Goal: Navigation & Orientation: Find specific page/section

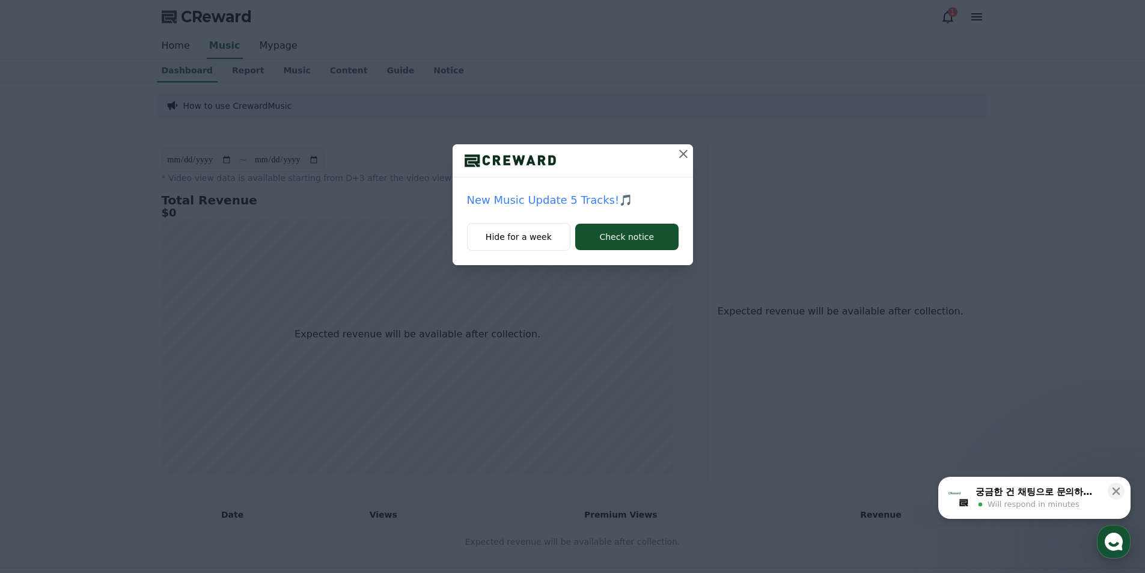
click at [682, 157] on icon at bounding box center [683, 154] width 14 height 14
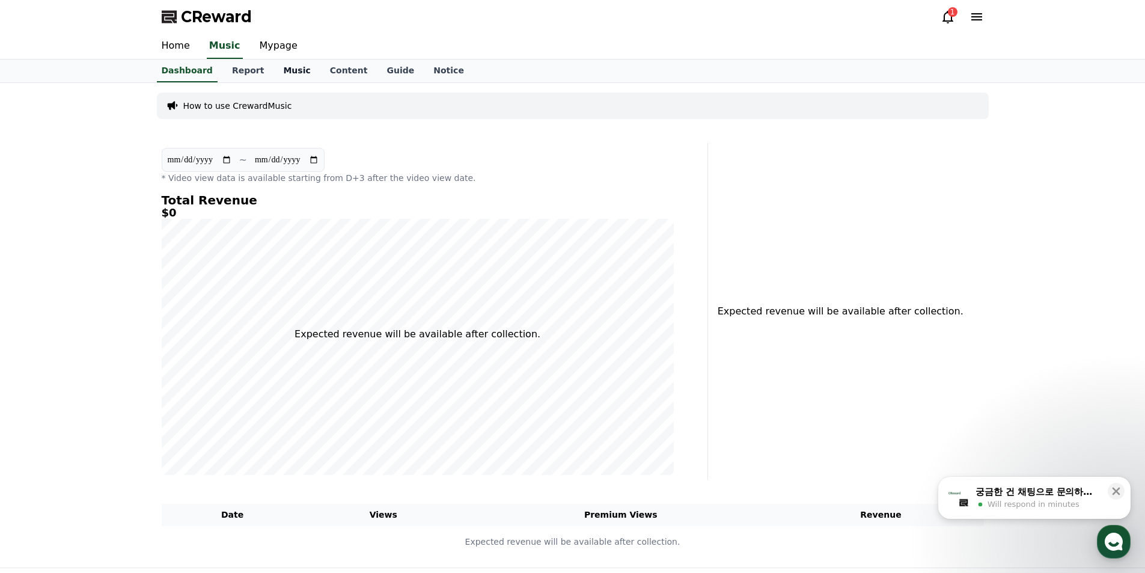
click at [281, 72] on link "Music" at bounding box center [297, 71] width 46 height 23
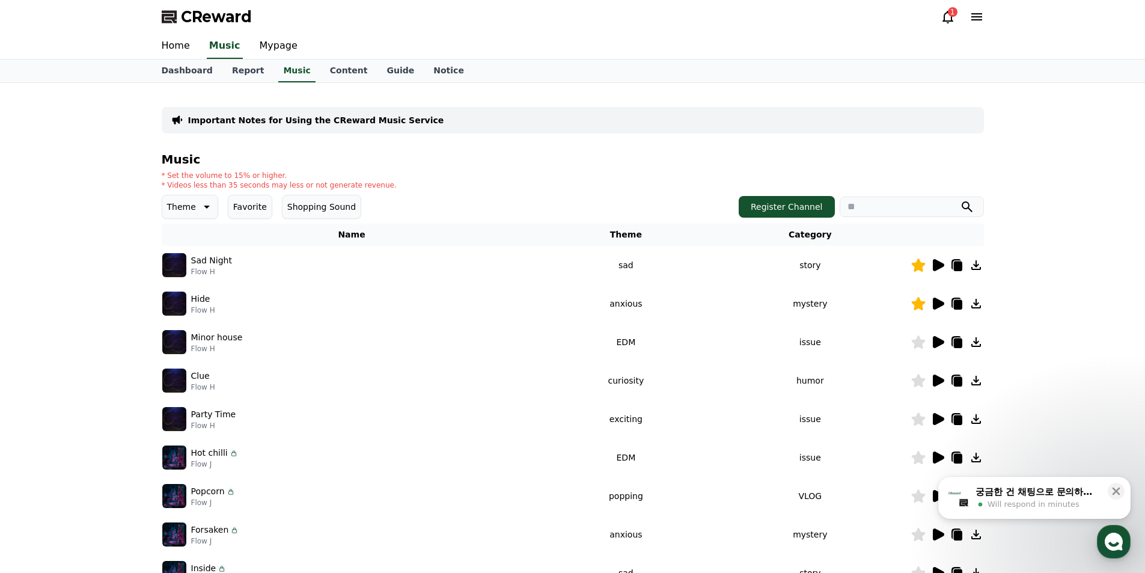
click at [936, 266] on icon at bounding box center [938, 265] width 11 height 12
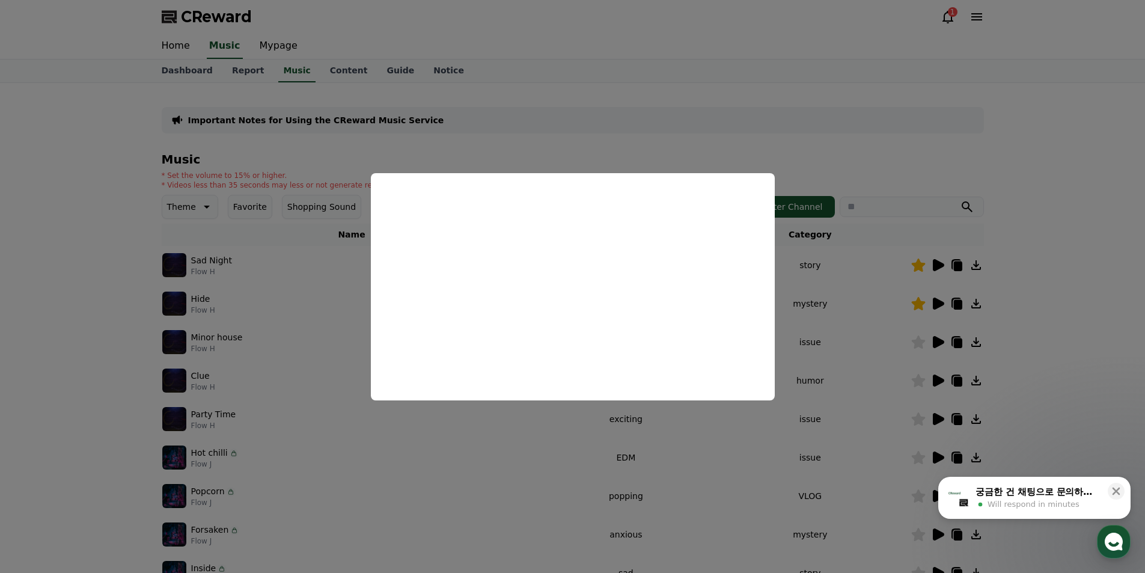
click at [1114, 168] on button "close modal" at bounding box center [572, 286] width 1145 height 573
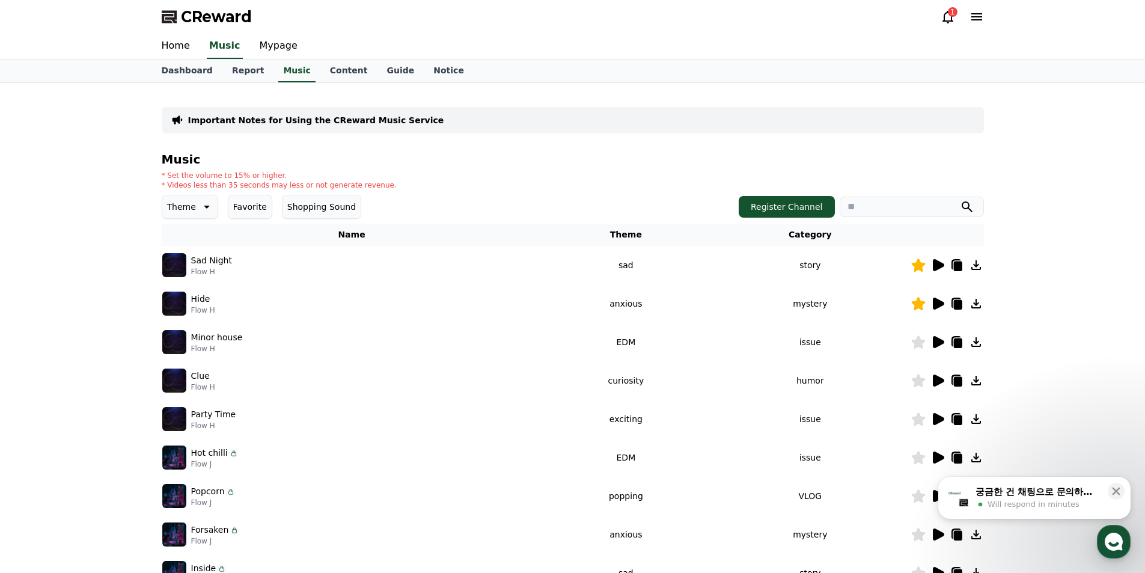
click at [939, 302] on icon at bounding box center [938, 304] width 11 height 12
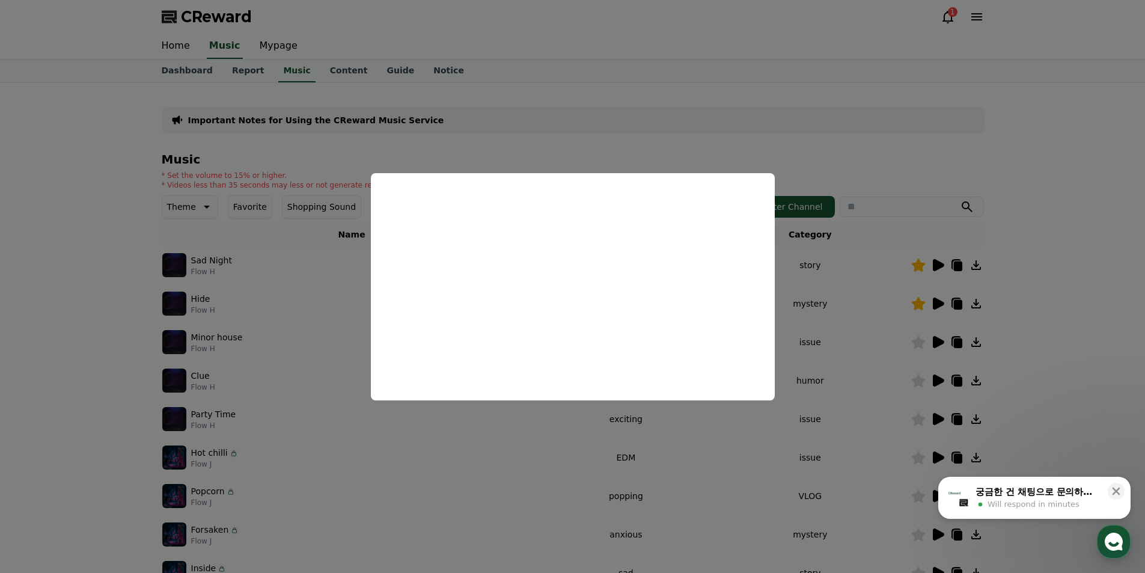
click at [930, 154] on button "close modal" at bounding box center [572, 286] width 1145 height 573
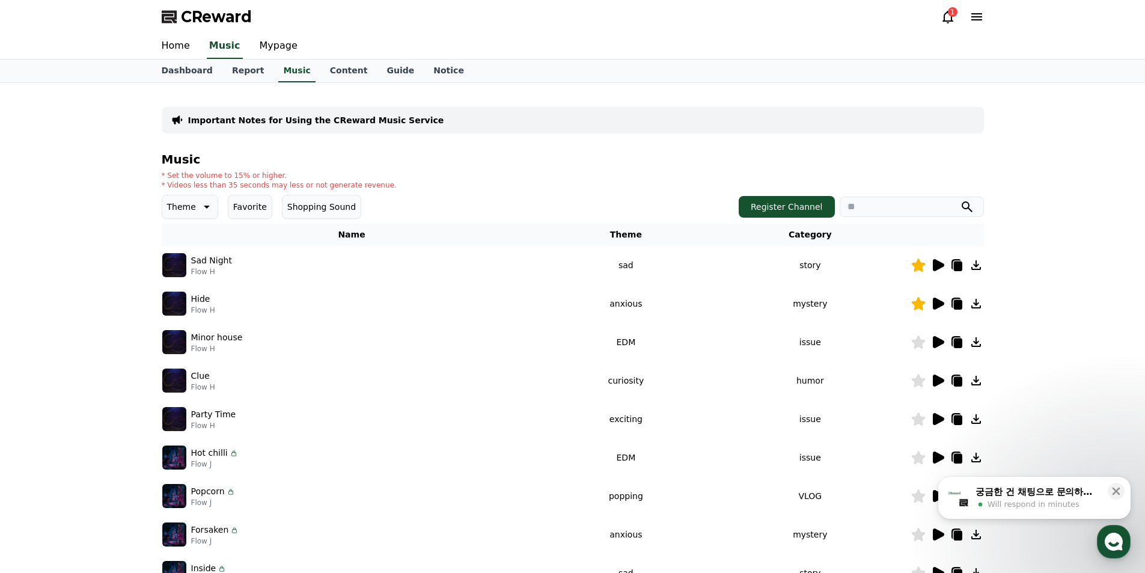
click at [937, 264] on icon at bounding box center [938, 265] width 11 height 12
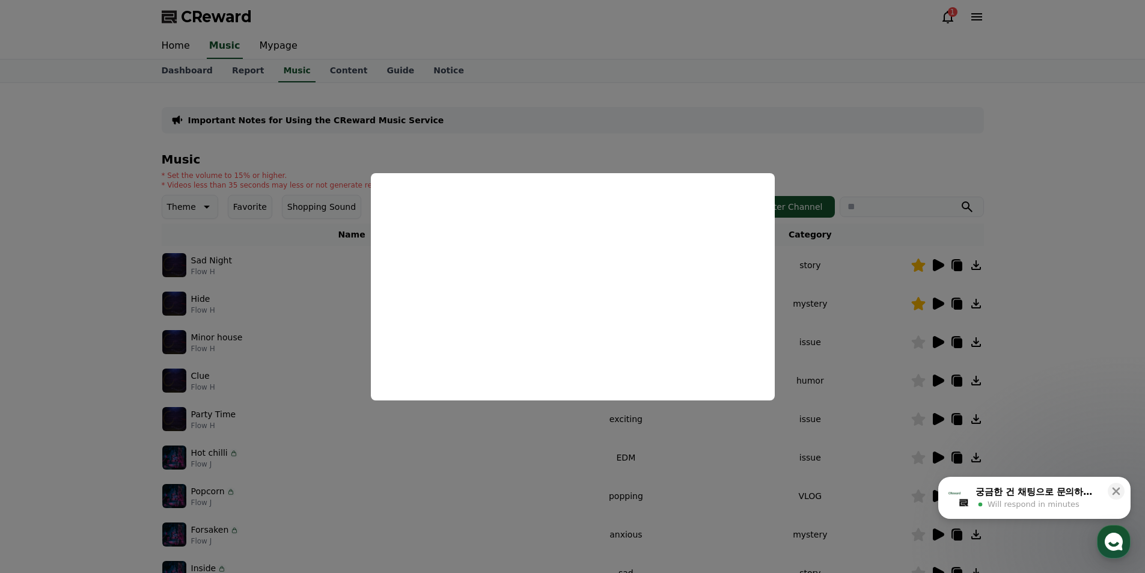
click at [1015, 169] on button "close modal" at bounding box center [572, 286] width 1145 height 573
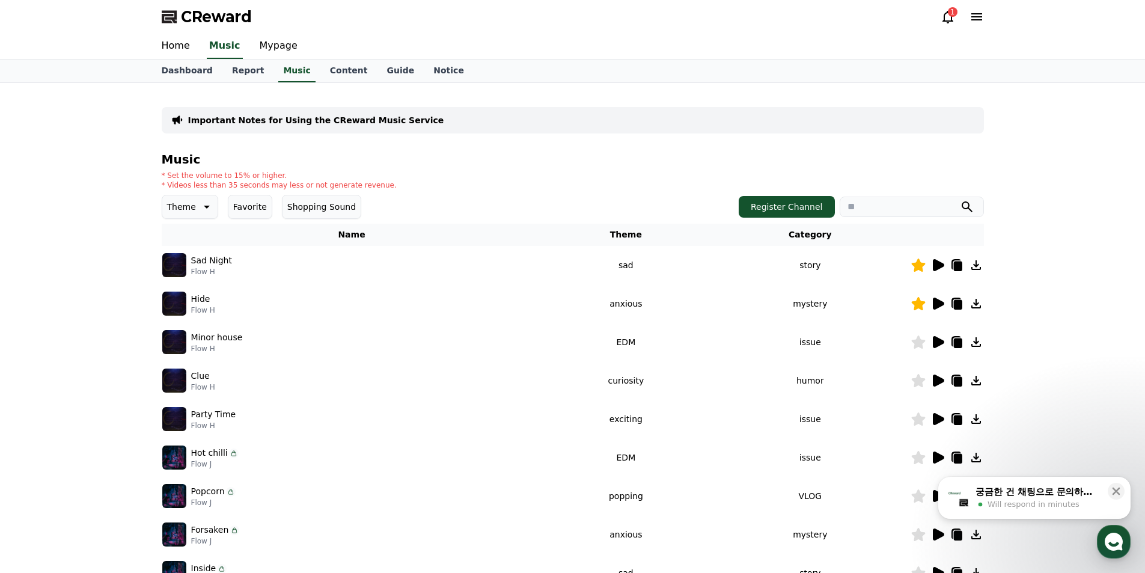
click at [974, 265] on icon at bounding box center [976, 265] width 10 height 10
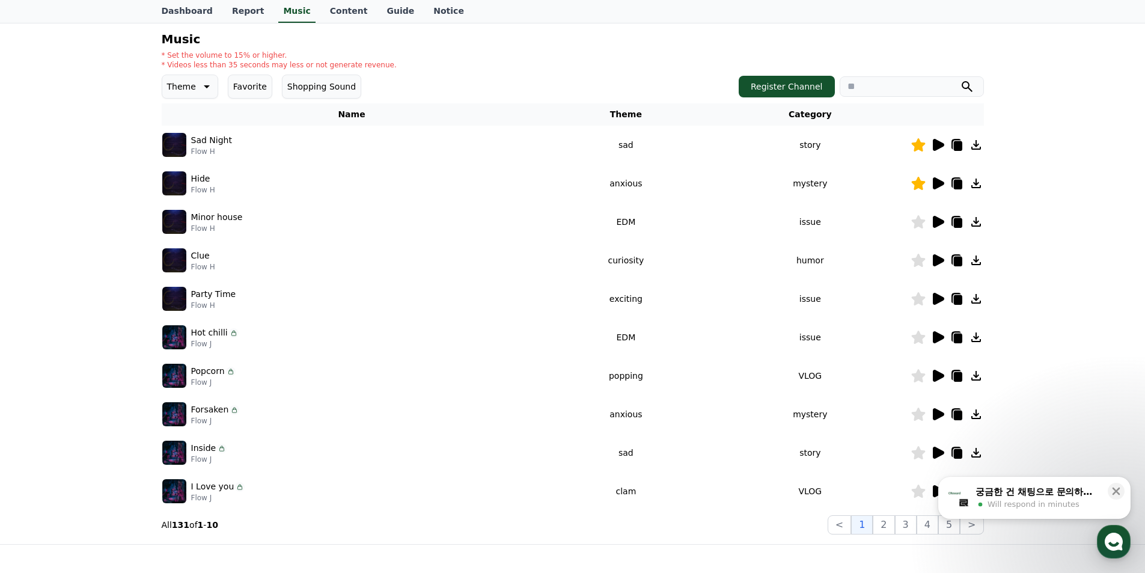
scroll to position [241, 0]
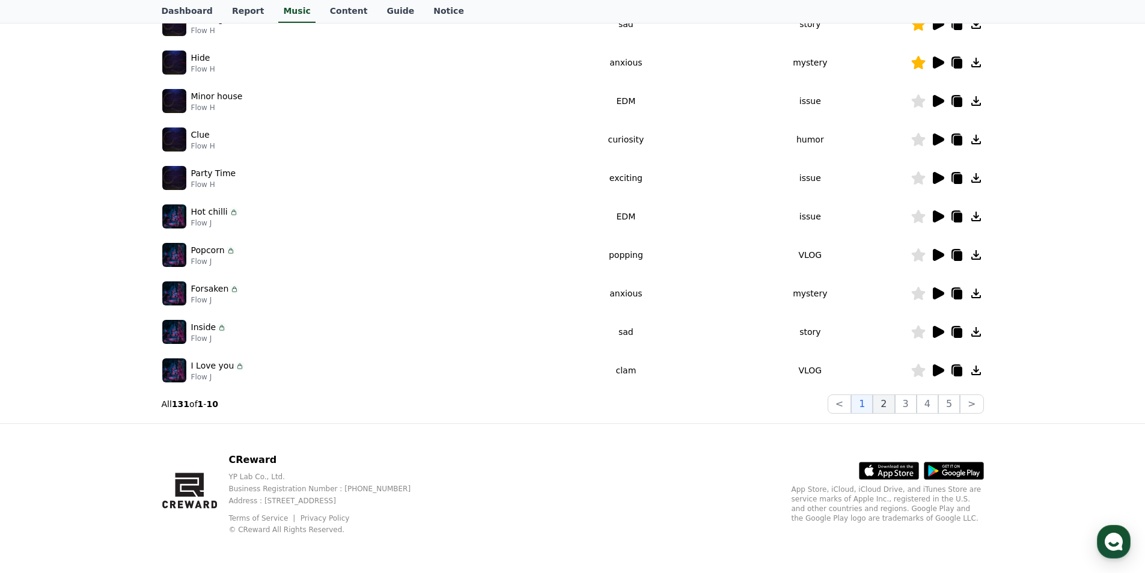
click at [895, 408] on button "2" at bounding box center [906, 403] width 22 height 19
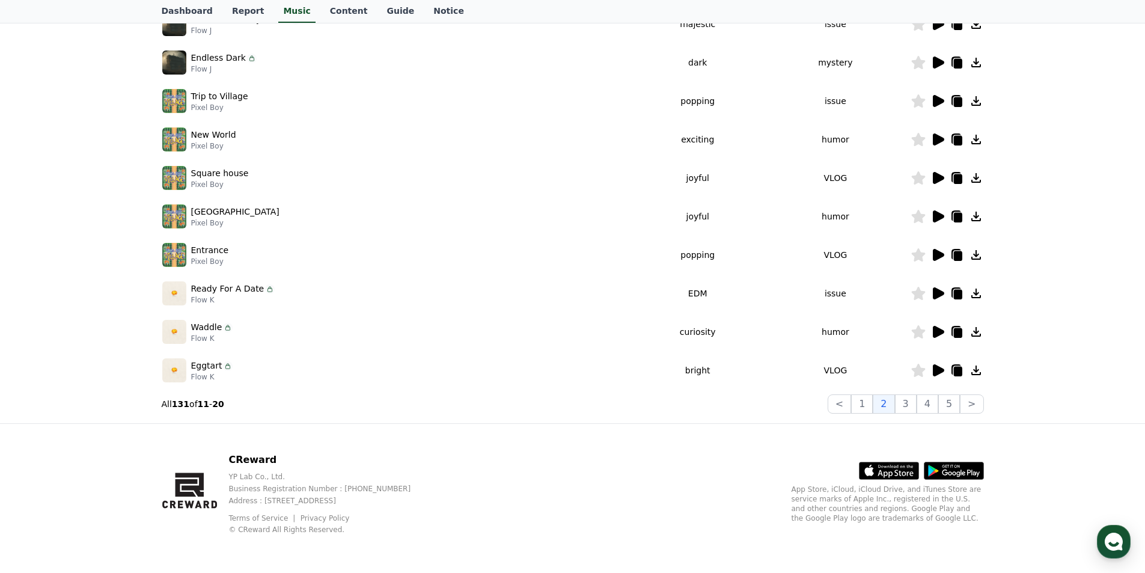
scroll to position [181, 0]
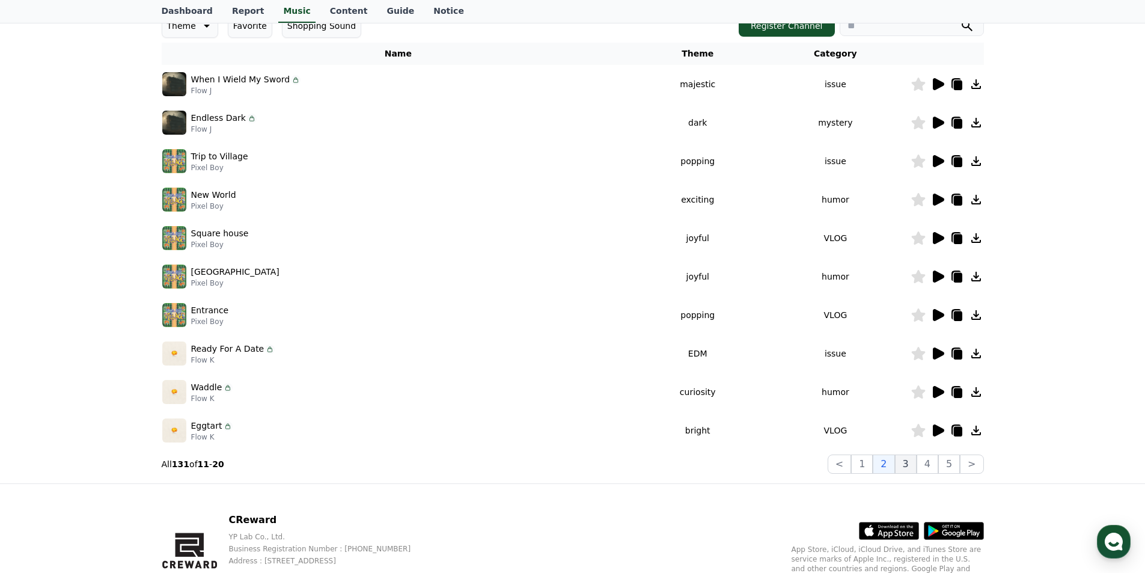
click at [938, 467] on button "3" at bounding box center [949, 463] width 22 height 19
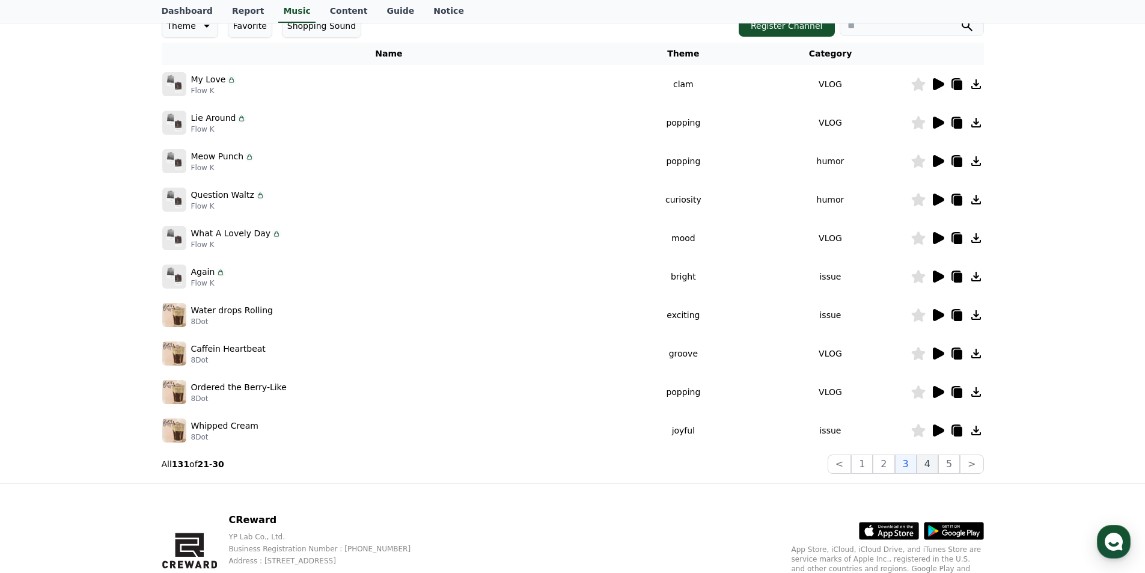
click at [925, 460] on button "4" at bounding box center [928, 463] width 22 height 19
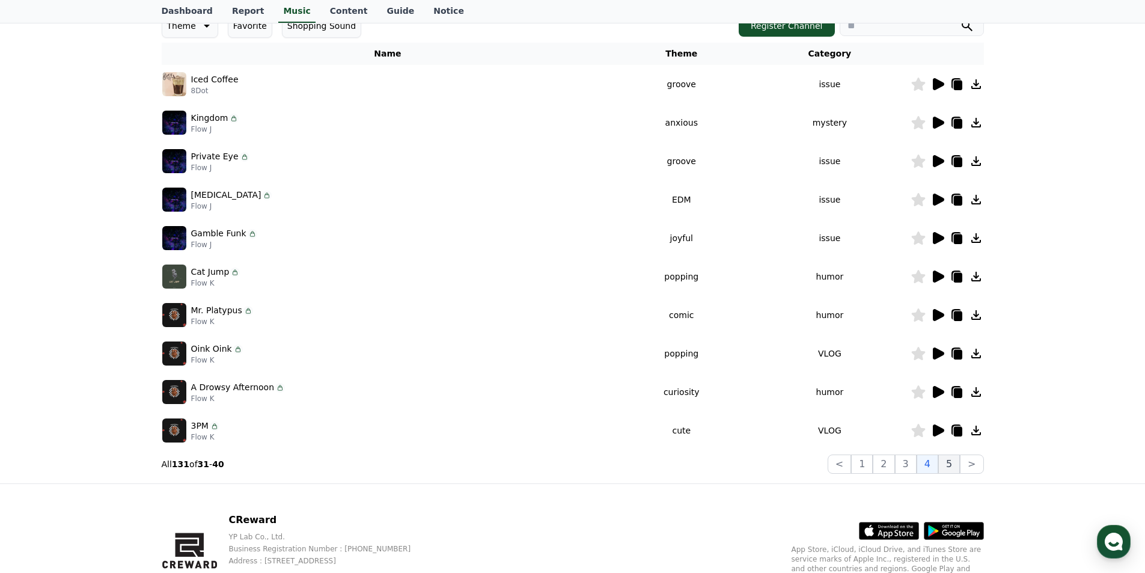
click at [951, 463] on button "5" at bounding box center [949, 463] width 22 height 19
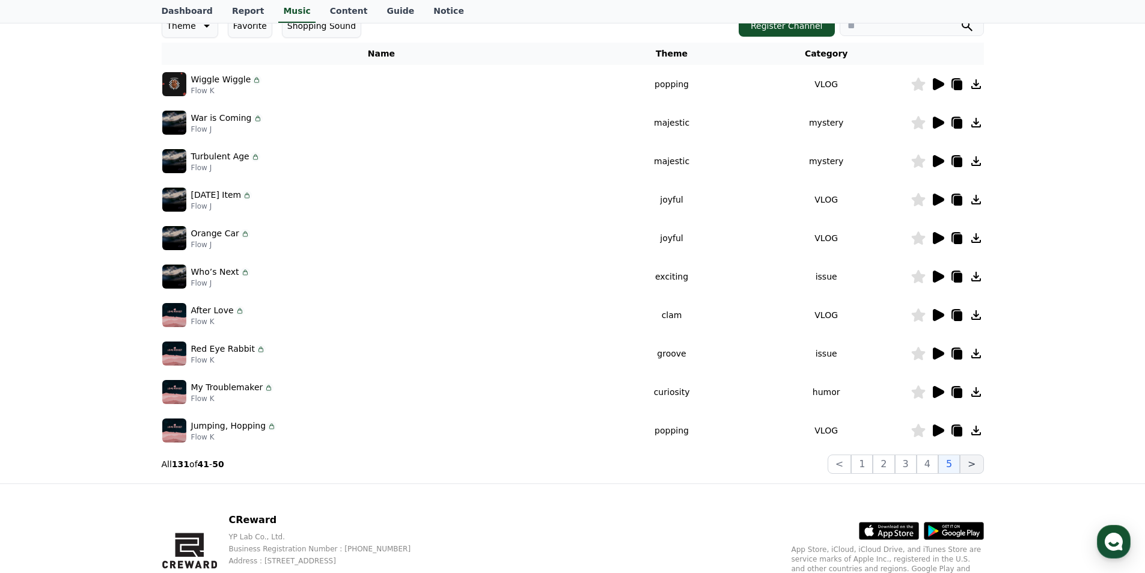
click at [970, 463] on button ">" at bounding box center [971, 463] width 23 height 19
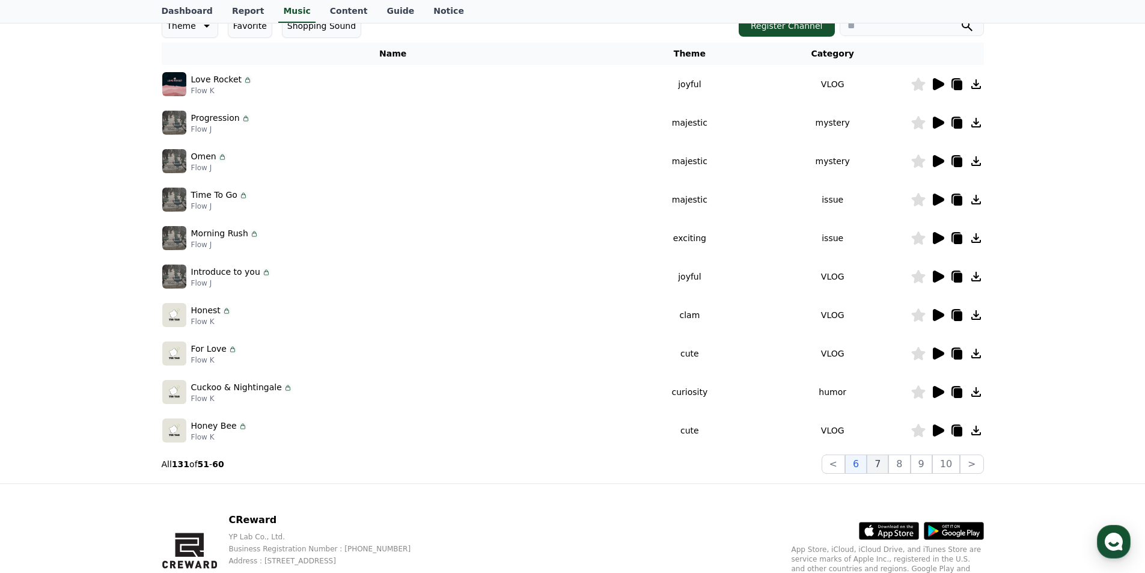
click at [888, 462] on button "7" at bounding box center [899, 463] width 22 height 19
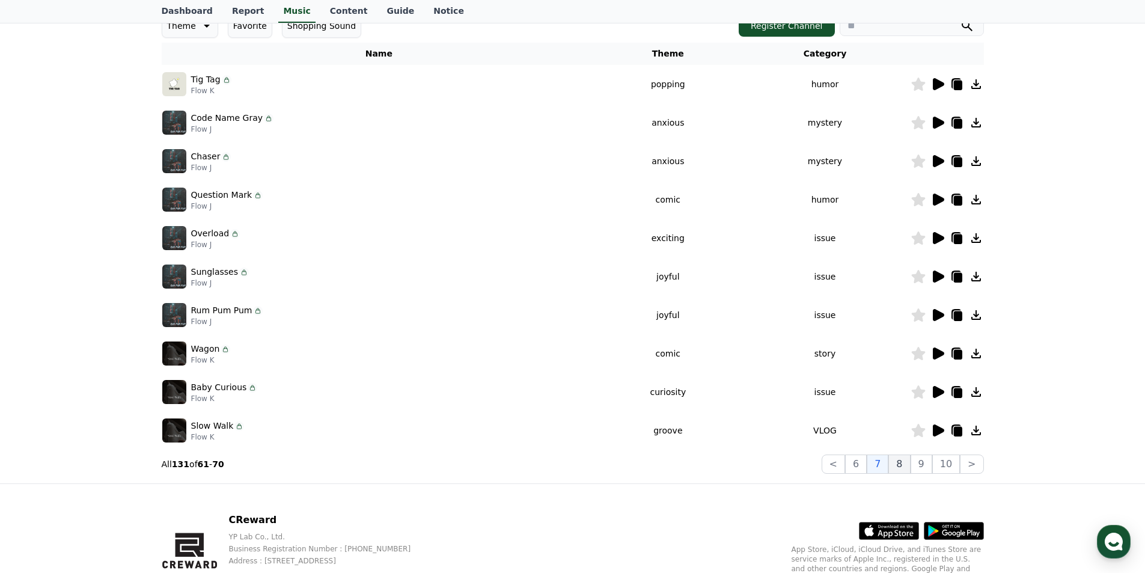
click at [932, 466] on button "8" at bounding box center [946, 463] width 28 height 19
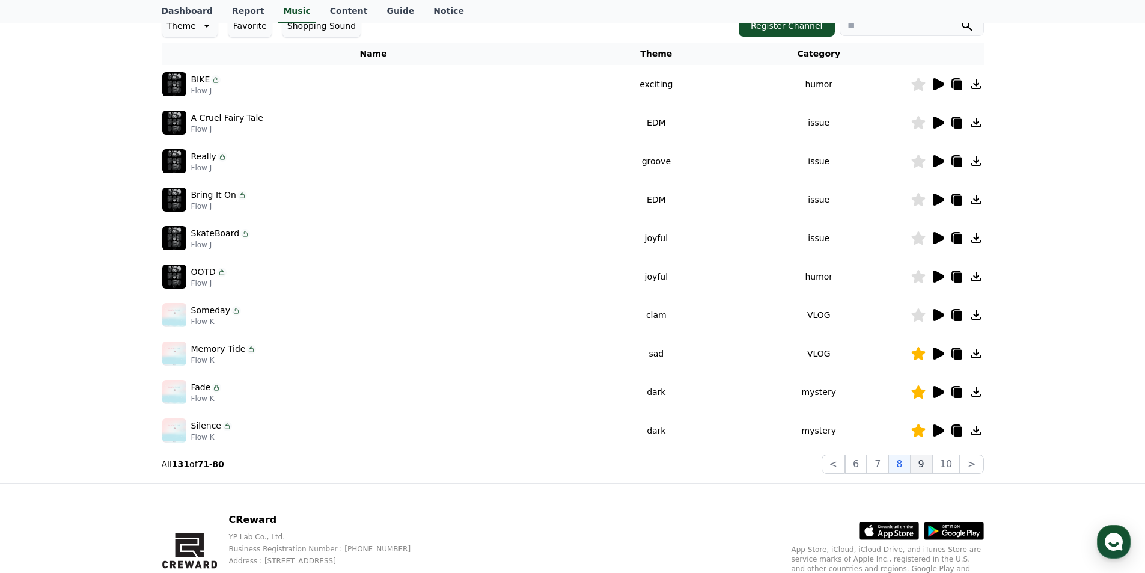
click at [922, 466] on button "9" at bounding box center [922, 463] width 22 height 19
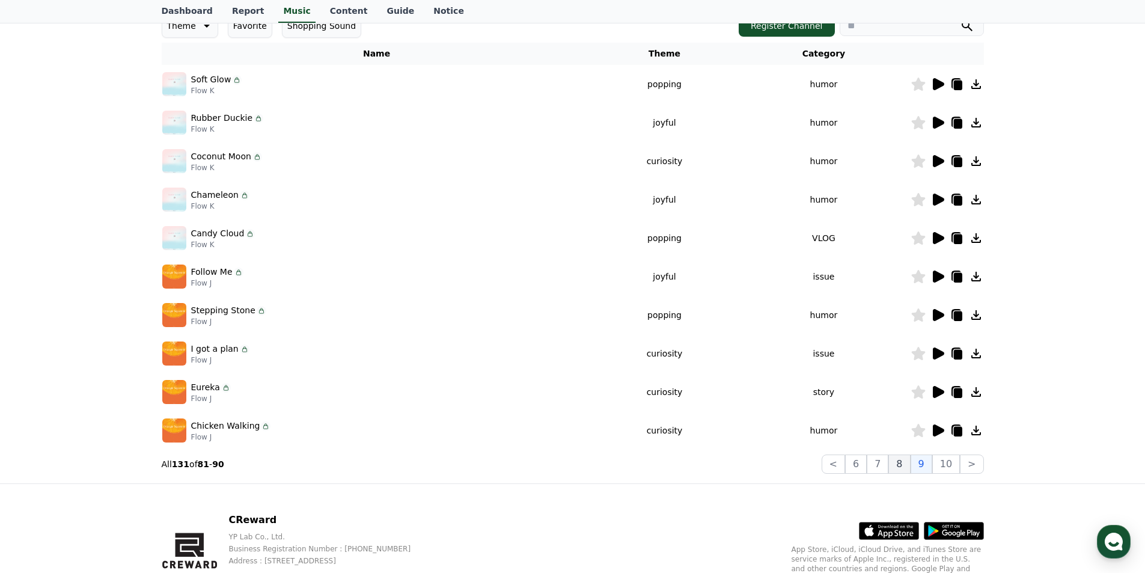
click at [932, 467] on button "8" at bounding box center [946, 463] width 28 height 19
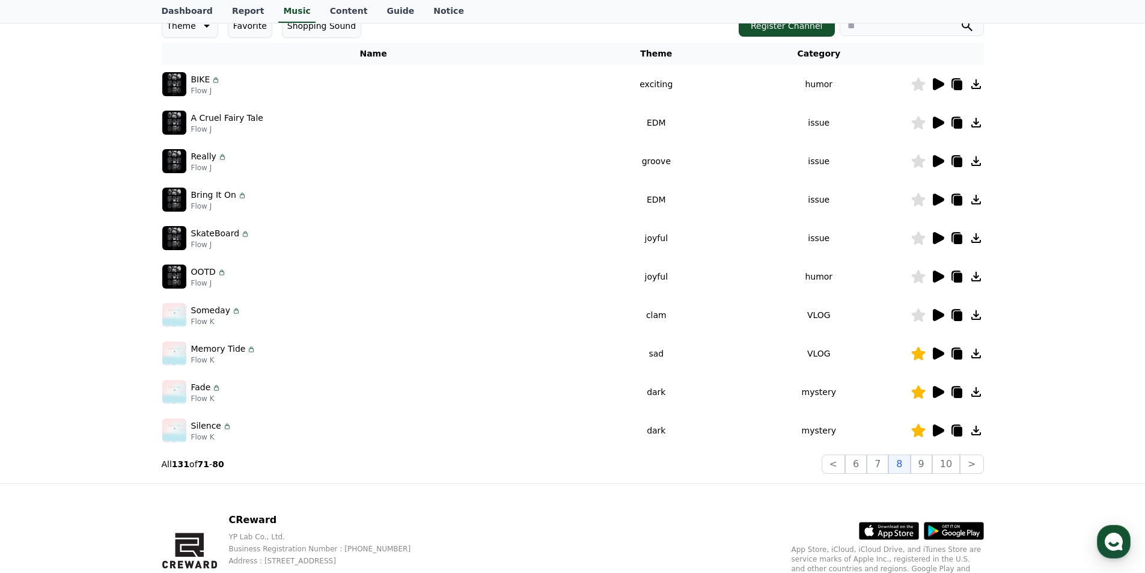
click at [941, 353] on icon at bounding box center [938, 353] width 11 height 12
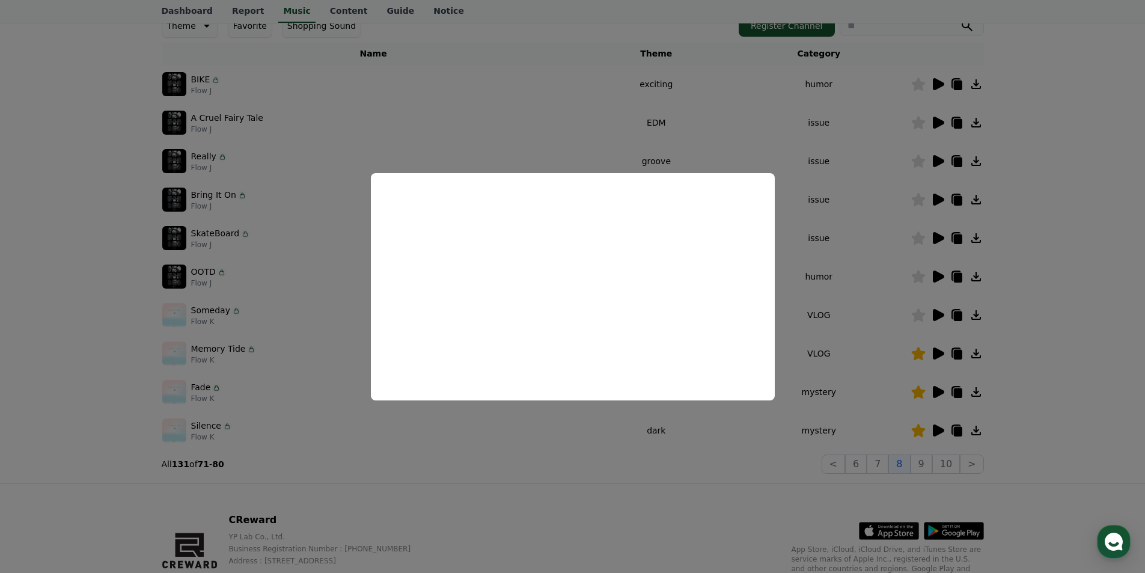
drag, startPoint x: 1107, startPoint y: 277, endPoint x: 1102, endPoint y: 282, distance: 7.2
click at [1107, 277] on button "close modal" at bounding box center [572, 286] width 1145 height 573
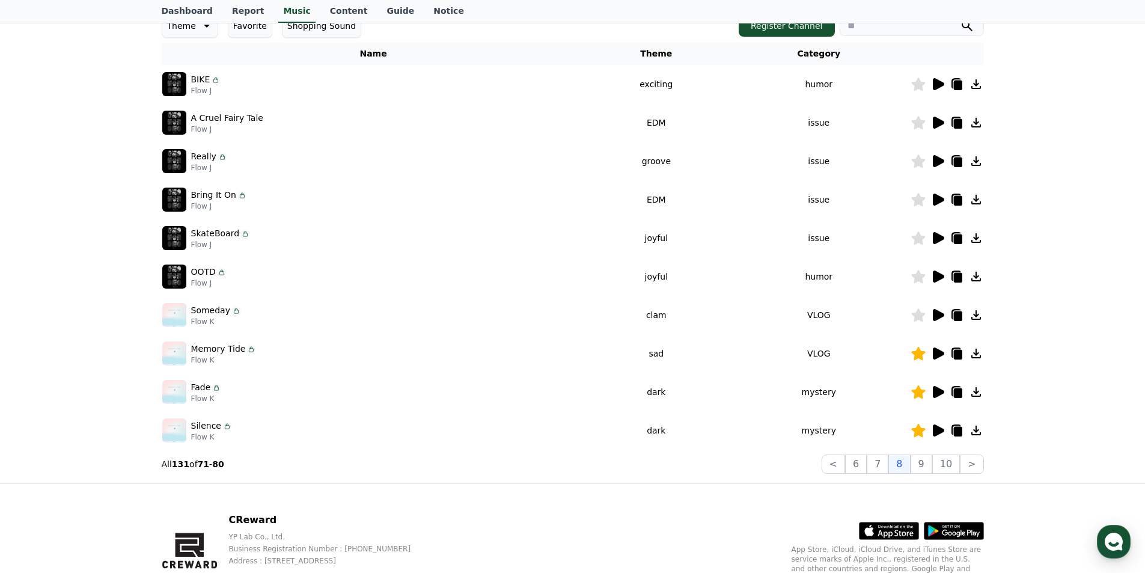
click at [932, 391] on icon at bounding box center [938, 392] width 14 height 14
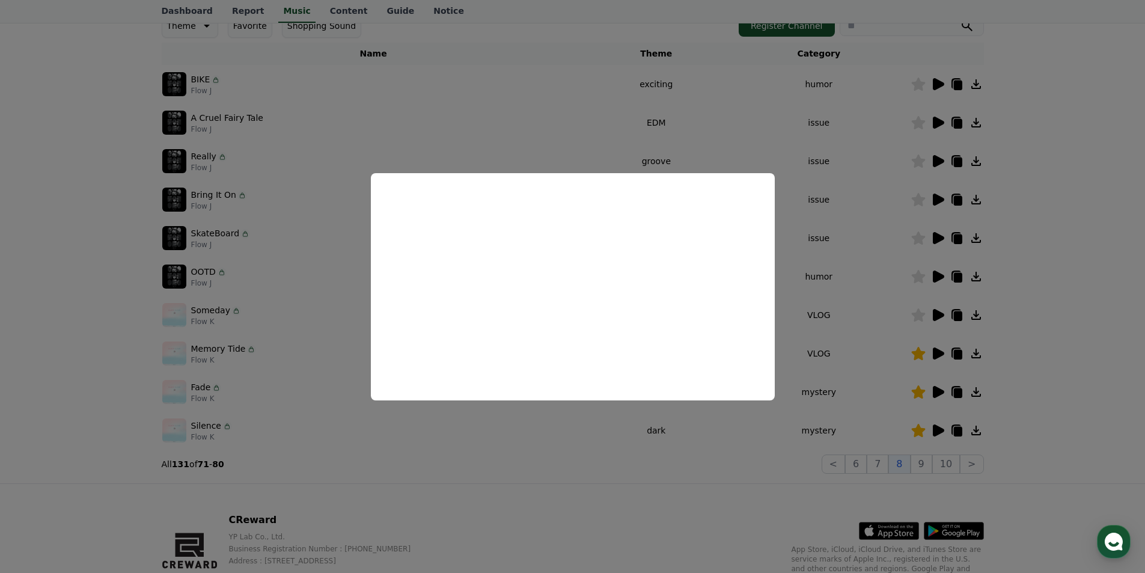
click at [1054, 320] on button "close modal" at bounding box center [572, 286] width 1145 height 573
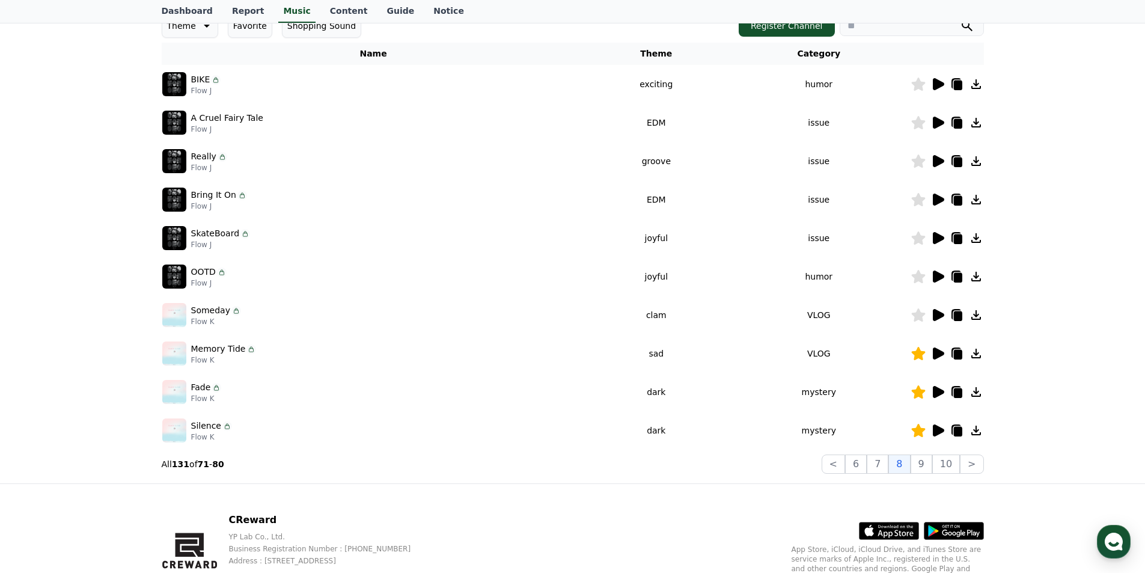
click at [971, 393] on icon at bounding box center [976, 392] width 14 height 14
click at [935, 428] on icon at bounding box center [938, 430] width 11 height 12
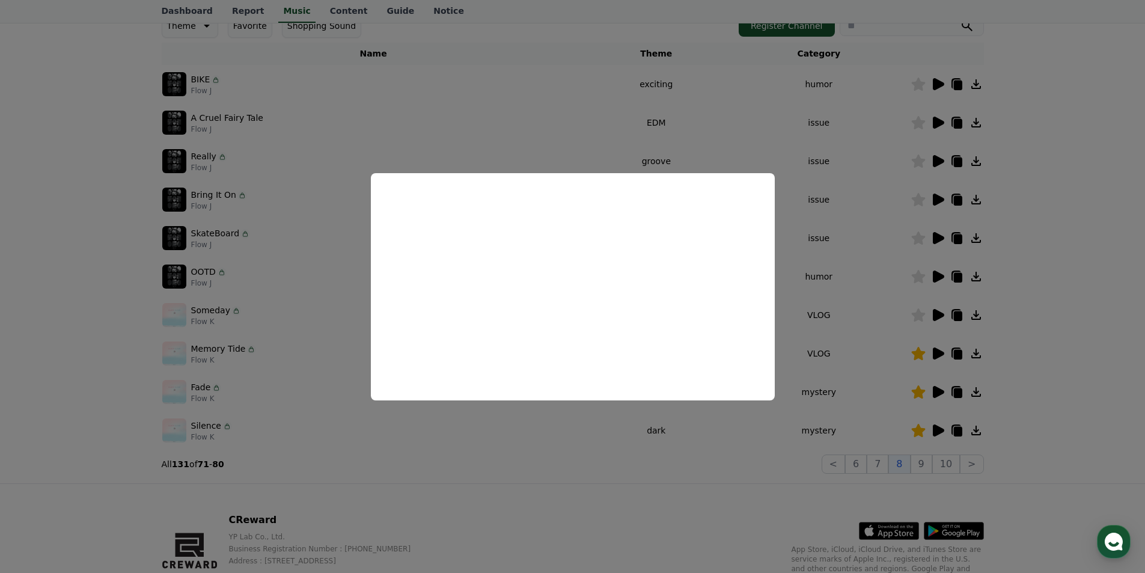
click at [1129, 272] on button "close modal" at bounding box center [572, 286] width 1145 height 573
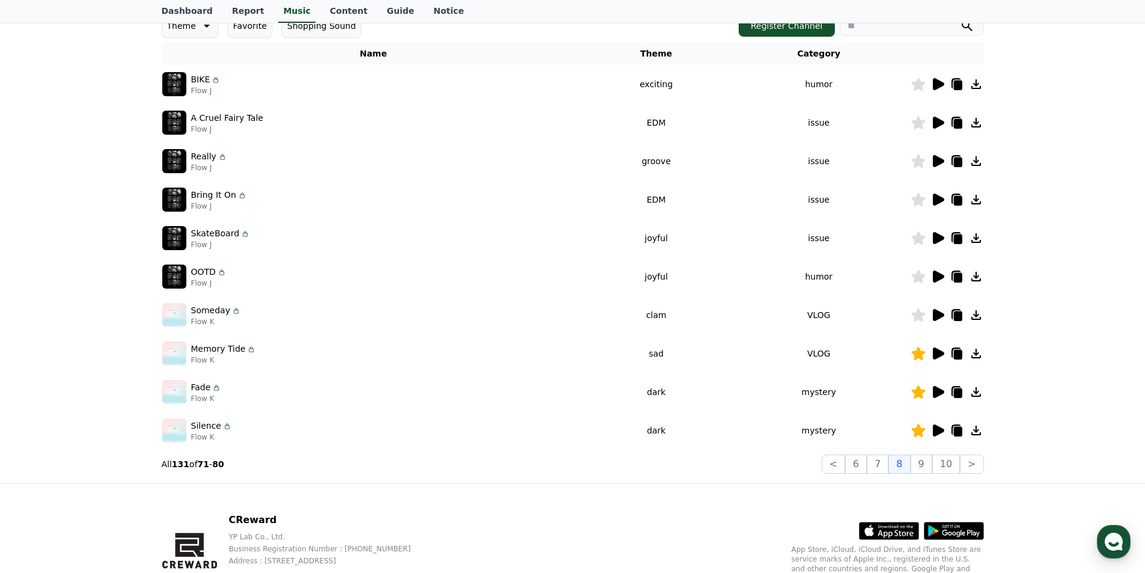
click at [980, 425] on icon at bounding box center [976, 430] width 14 height 14
click at [971, 430] on icon at bounding box center [976, 430] width 14 height 14
click at [972, 465] on button ">" at bounding box center [971, 463] width 23 height 19
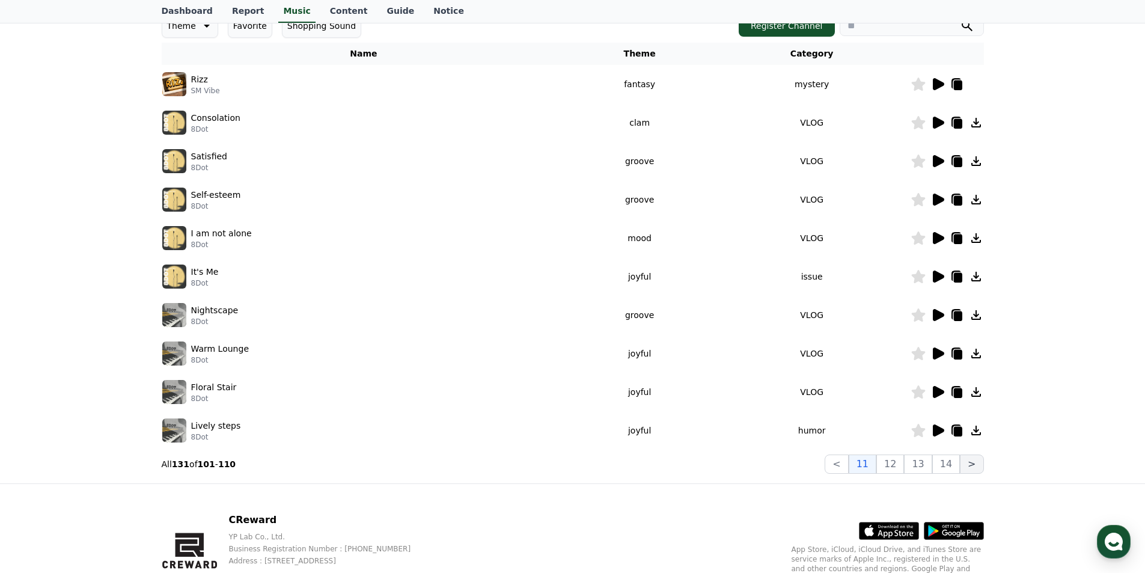
click at [972, 465] on button ">" at bounding box center [971, 463] width 23 height 19
click at [904, 459] on button "12" at bounding box center [918, 463] width 28 height 19
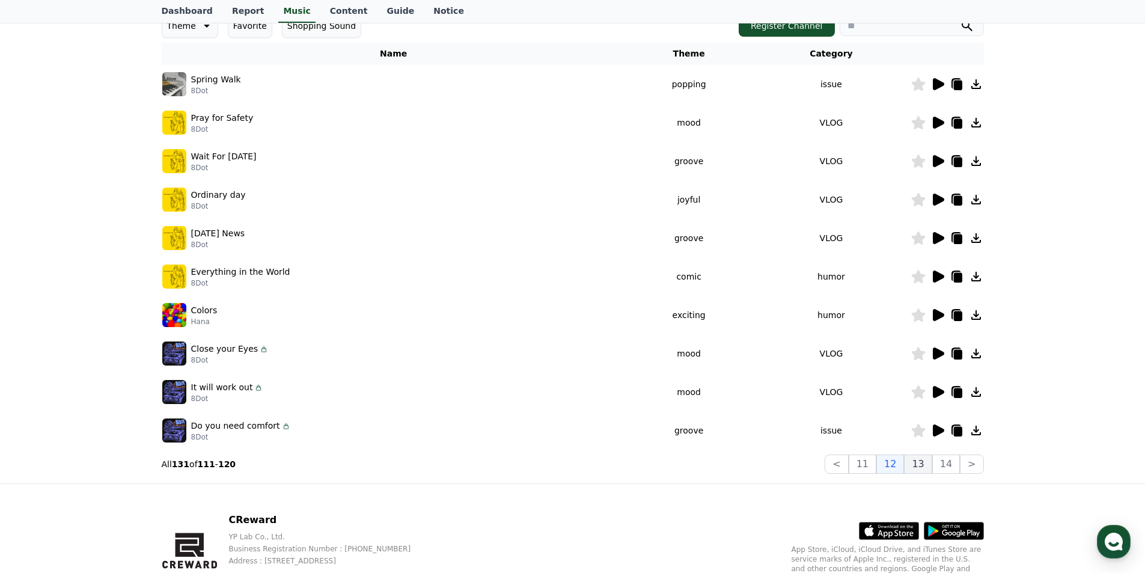
click at [960, 462] on button "13" at bounding box center [971, 463] width 23 height 19
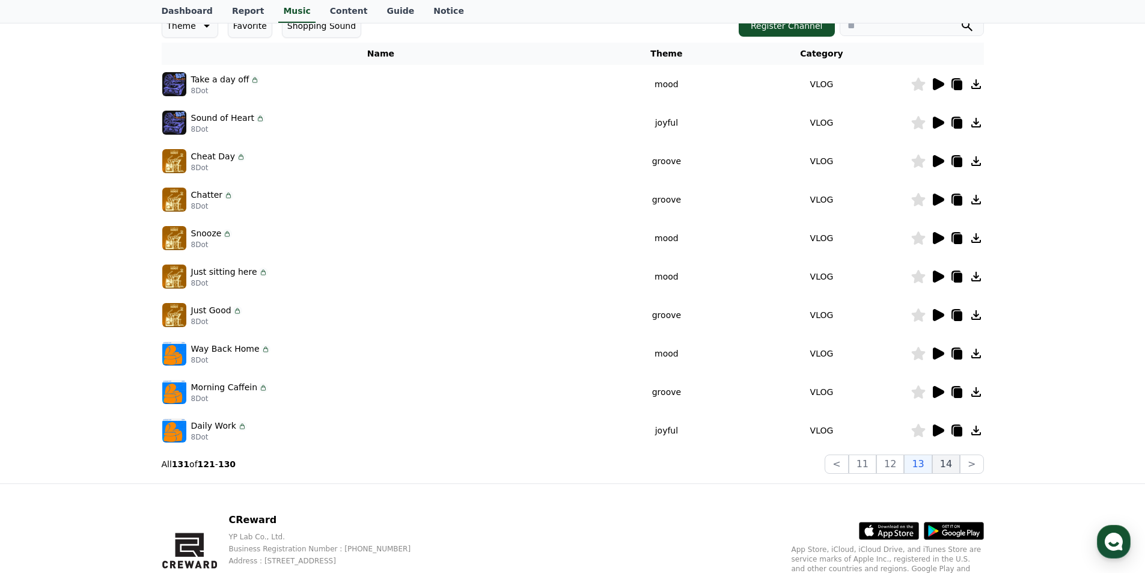
click at [945, 463] on button "14" at bounding box center [946, 463] width 28 height 19
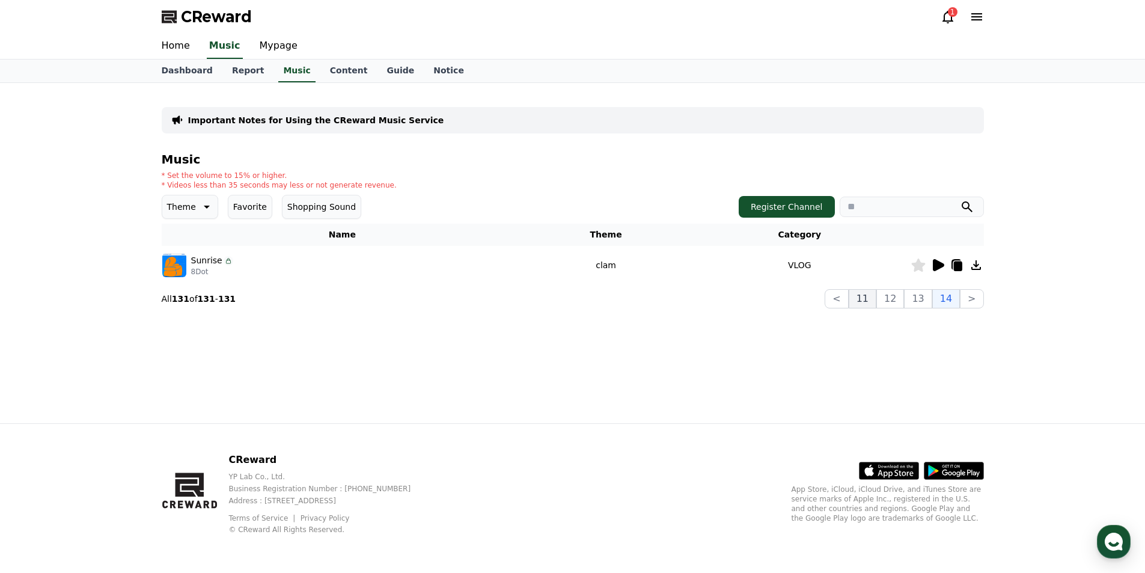
click at [864, 299] on button "11" at bounding box center [863, 298] width 28 height 19
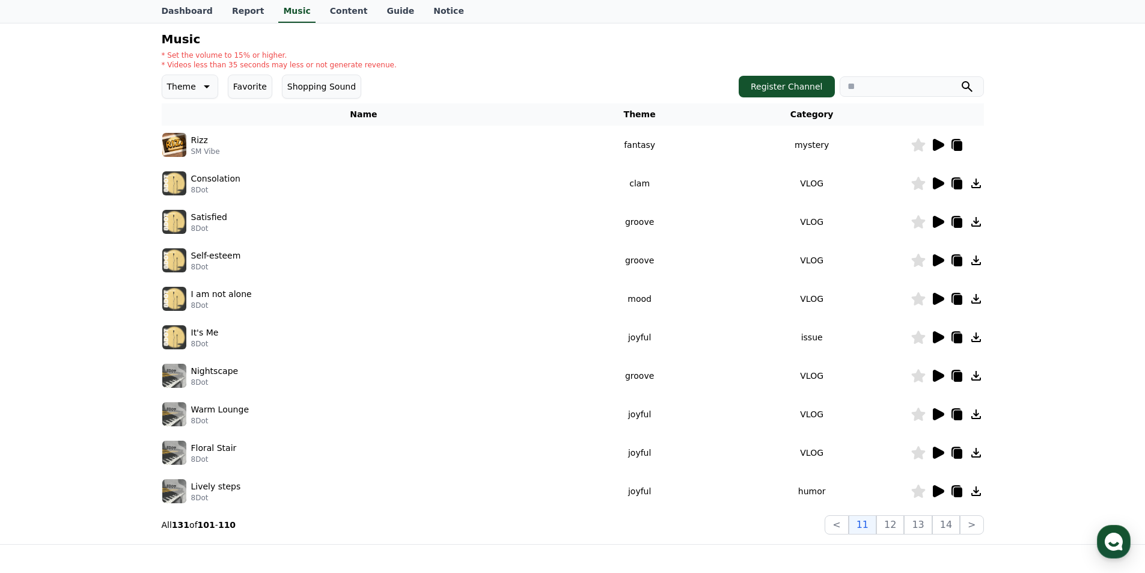
scroll to position [240, 0]
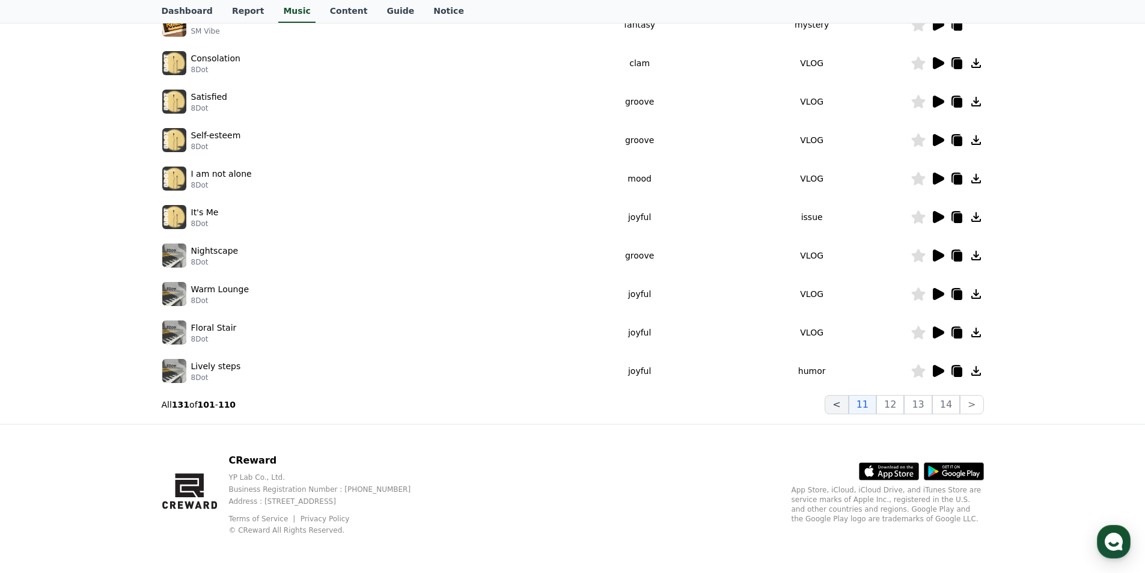
click at [848, 402] on button "<" at bounding box center [836, 404] width 23 height 19
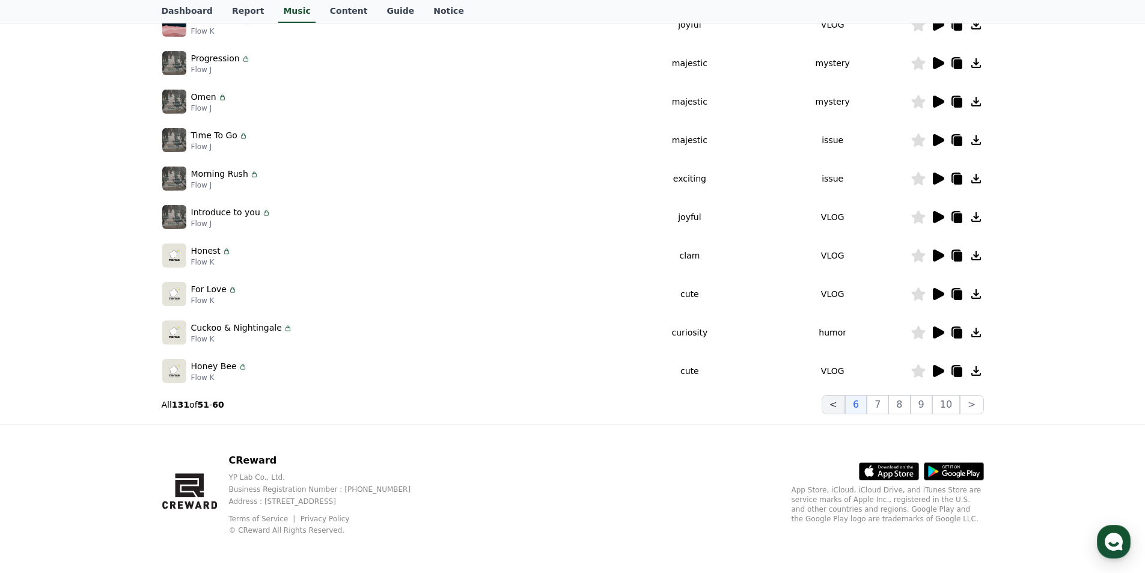
click at [840, 403] on button "<" at bounding box center [833, 404] width 23 height 19
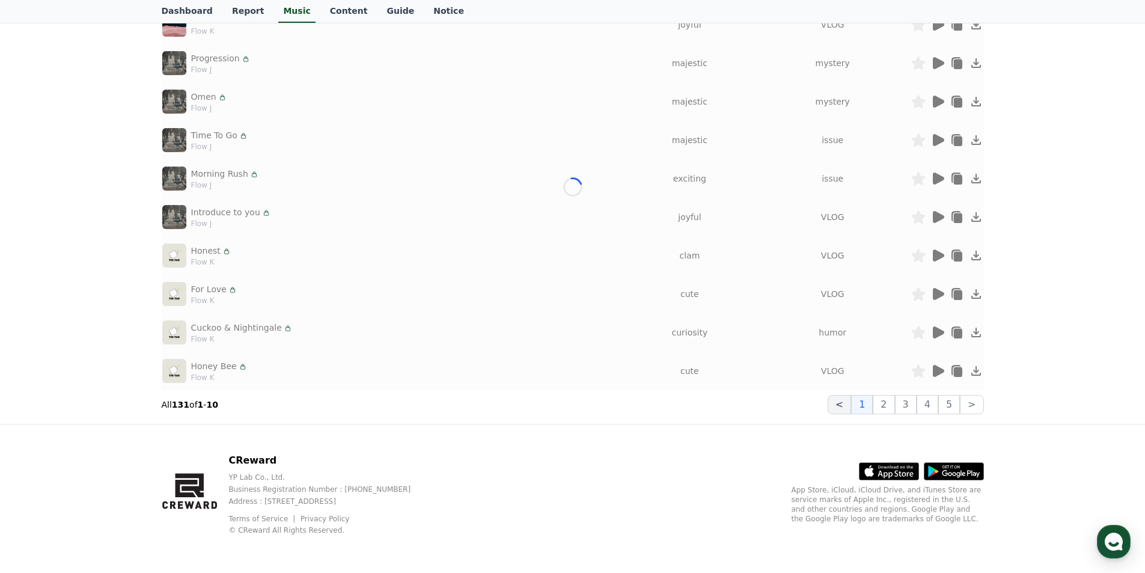
click at [840, 403] on button "<" at bounding box center [839, 404] width 23 height 19
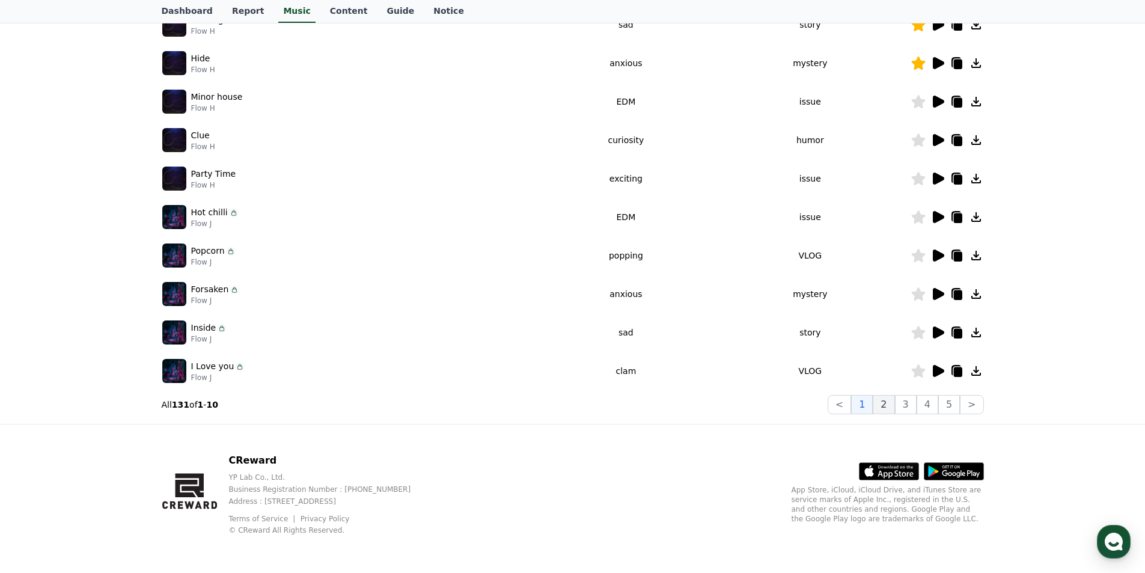
click at [895, 403] on button "2" at bounding box center [906, 404] width 22 height 19
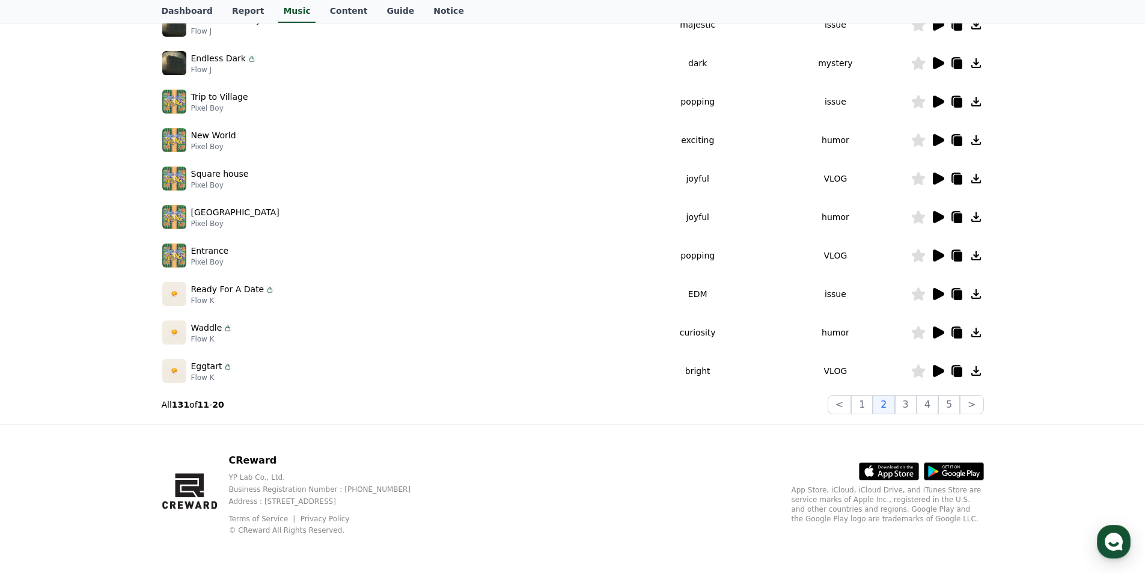
scroll to position [120, 0]
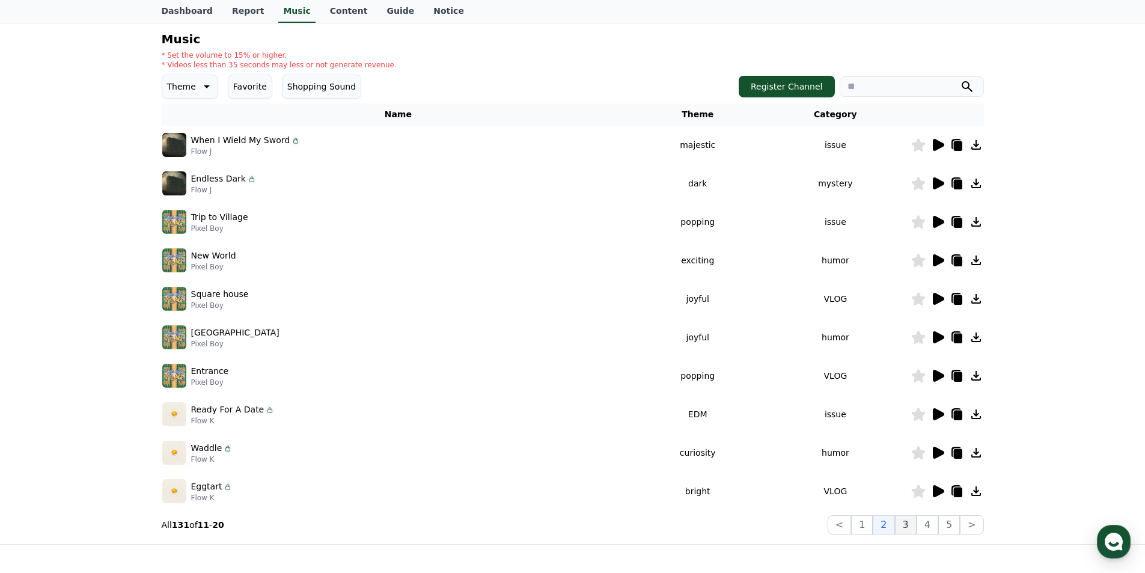
click at [938, 522] on button "3" at bounding box center [949, 524] width 22 height 19
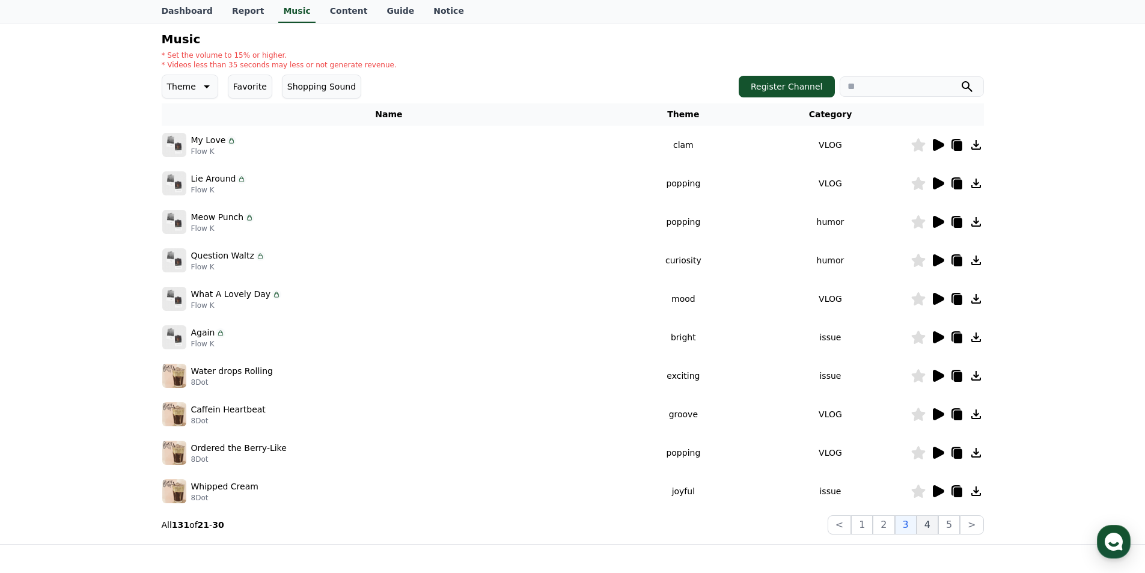
click at [930, 528] on button "4" at bounding box center [928, 524] width 22 height 19
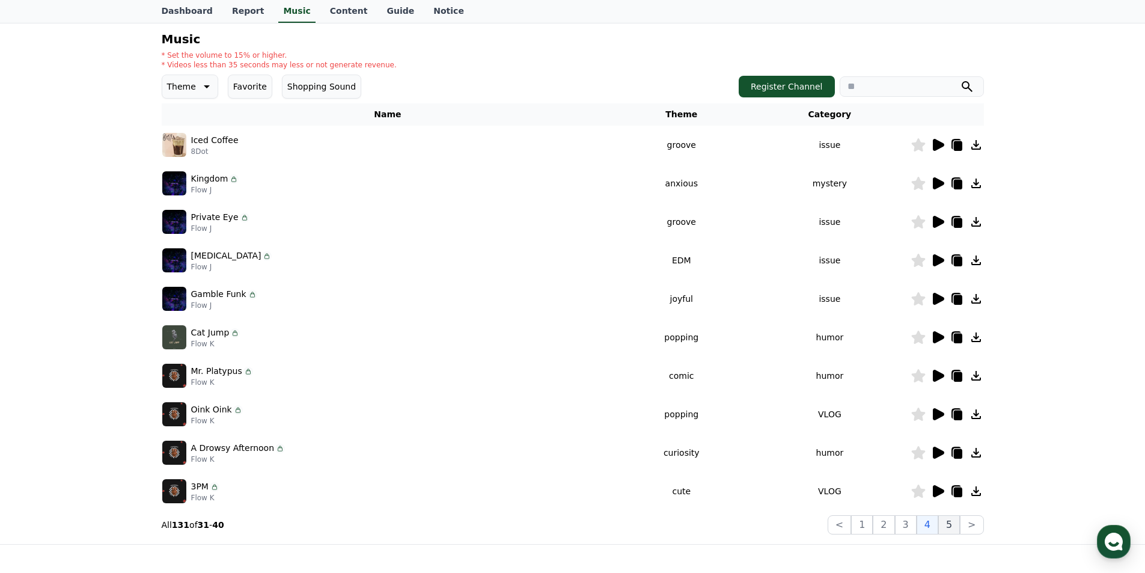
click at [945, 529] on button "5" at bounding box center [949, 524] width 22 height 19
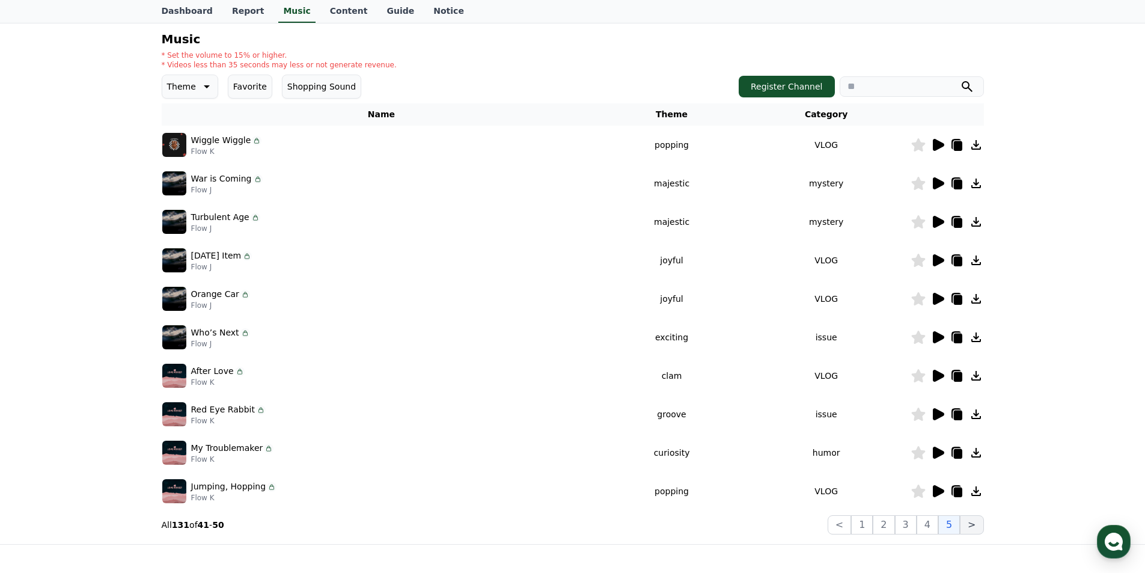
click at [977, 525] on button ">" at bounding box center [971, 524] width 23 height 19
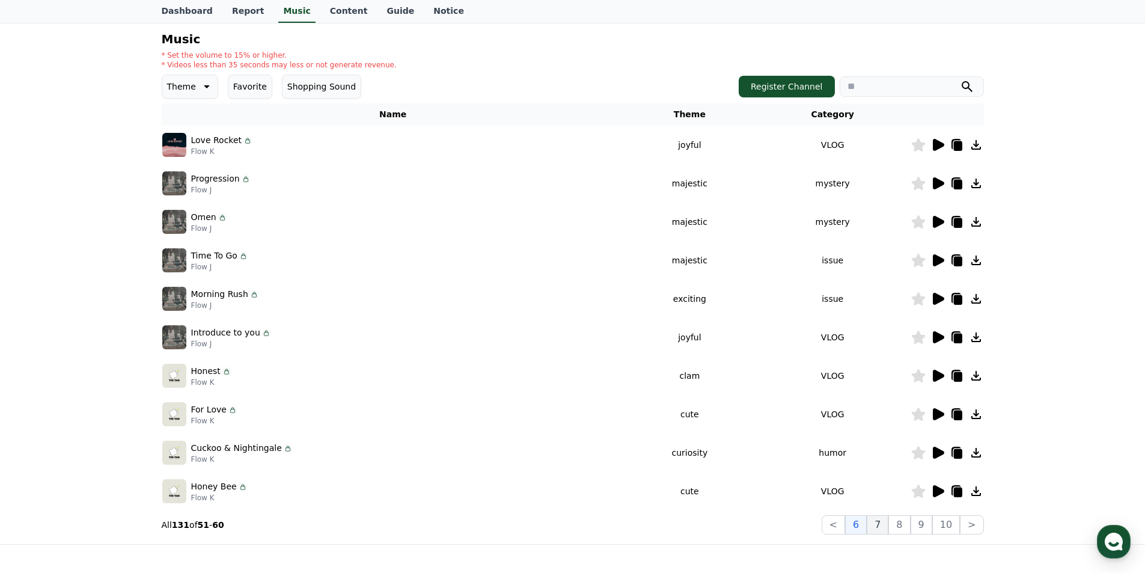
click at [888, 524] on button "7" at bounding box center [899, 524] width 22 height 19
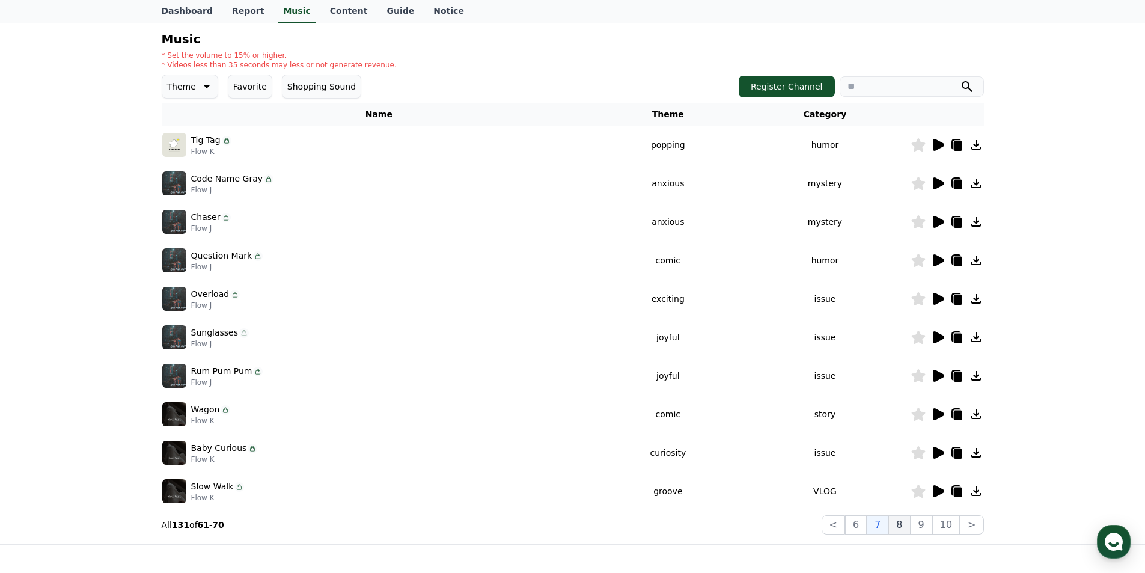
click at [932, 527] on button "8" at bounding box center [946, 524] width 28 height 19
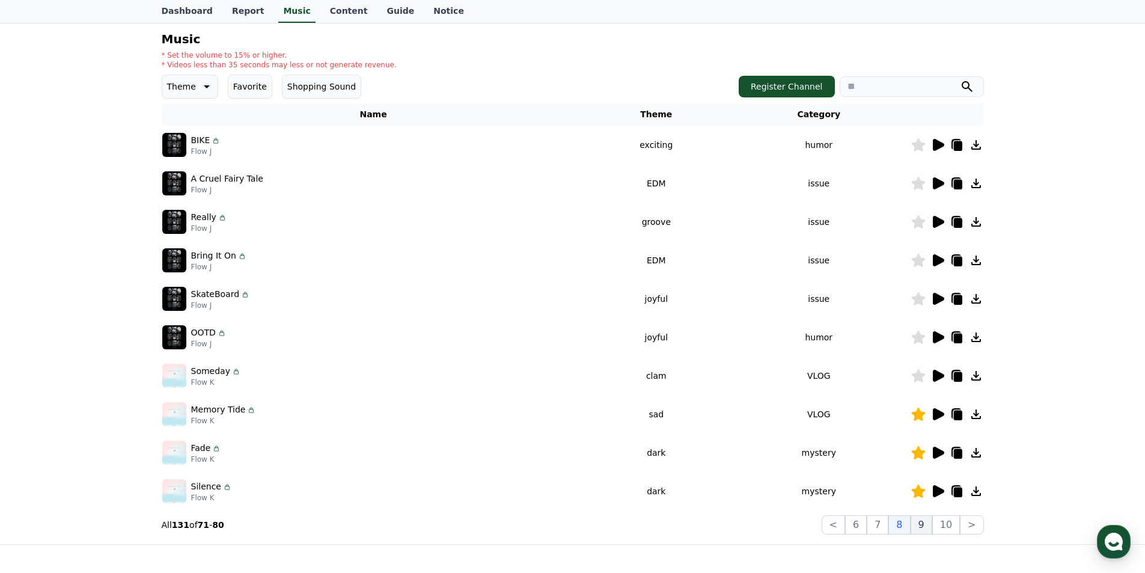
click at [927, 523] on button "9" at bounding box center [922, 524] width 22 height 19
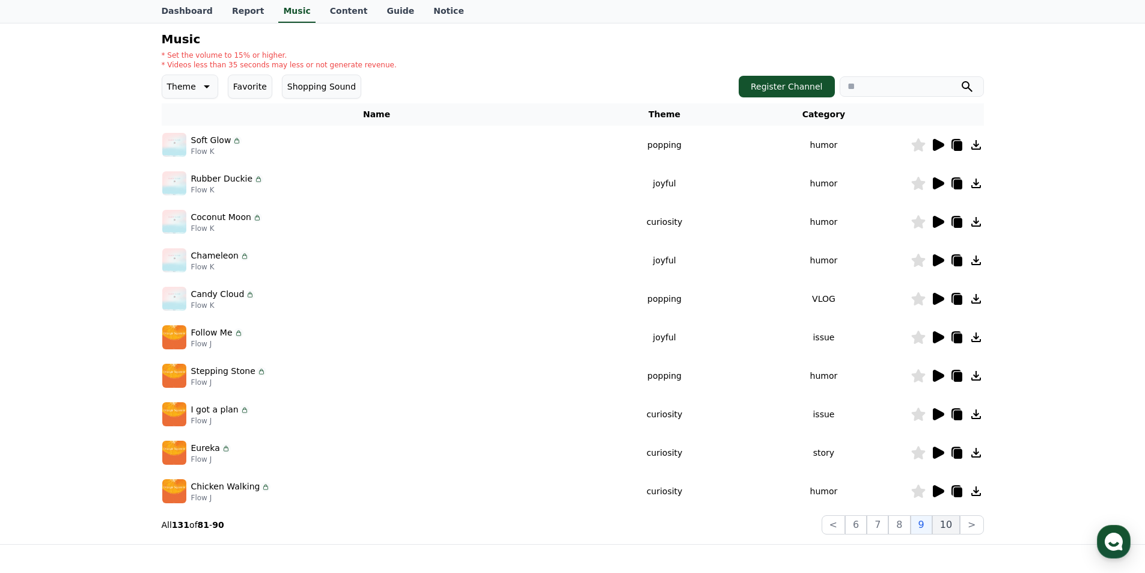
click at [948, 528] on button "10" at bounding box center [946, 524] width 28 height 19
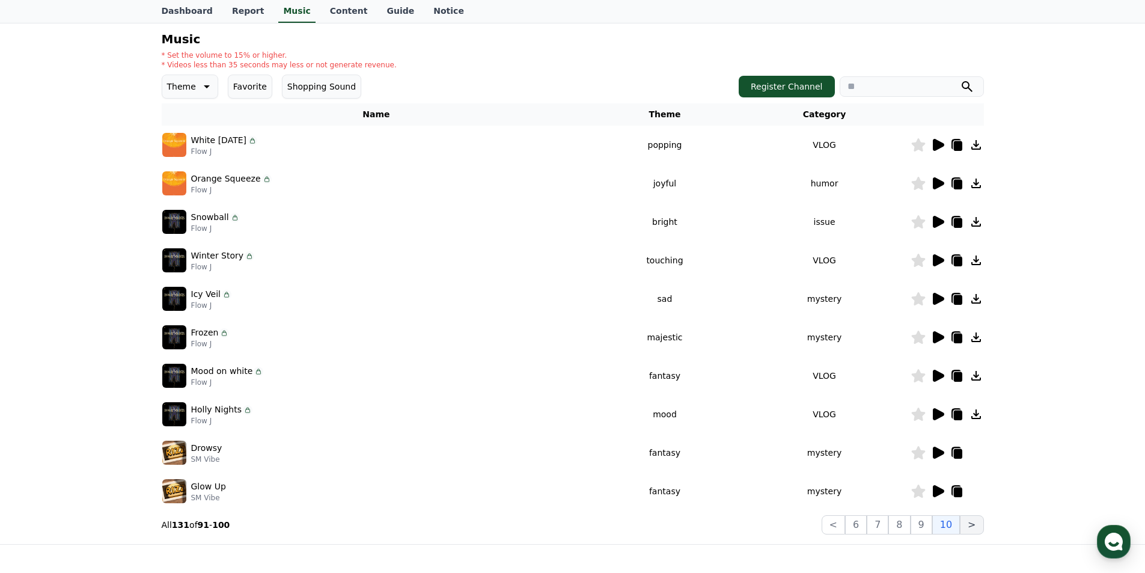
click at [973, 525] on button ">" at bounding box center [971, 524] width 23 height 19
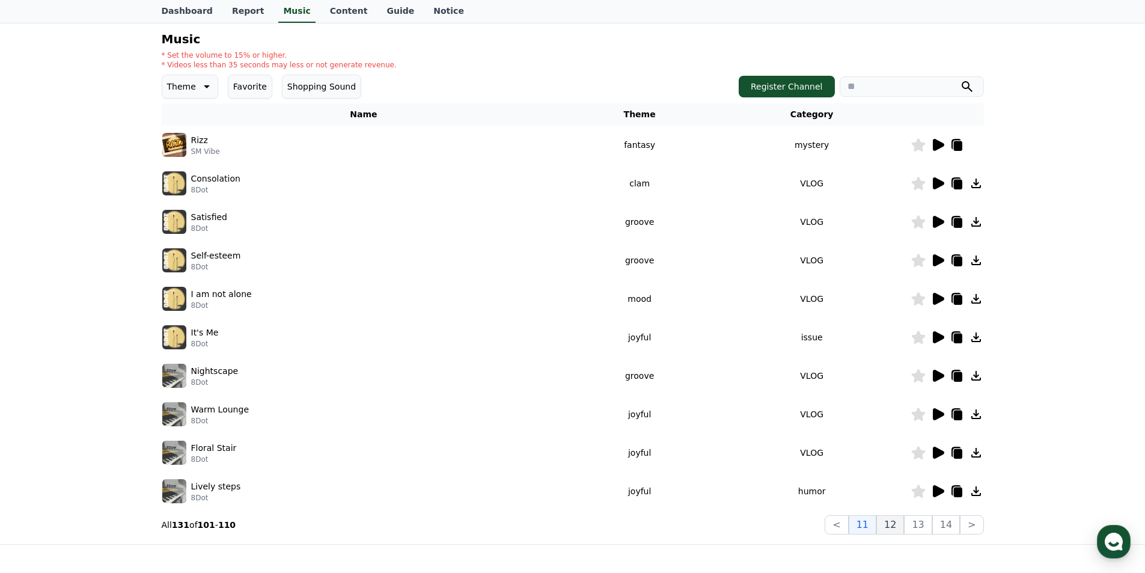
click at [904, 527] on button "12" at bounding box center [918, 524] width 28 height 19
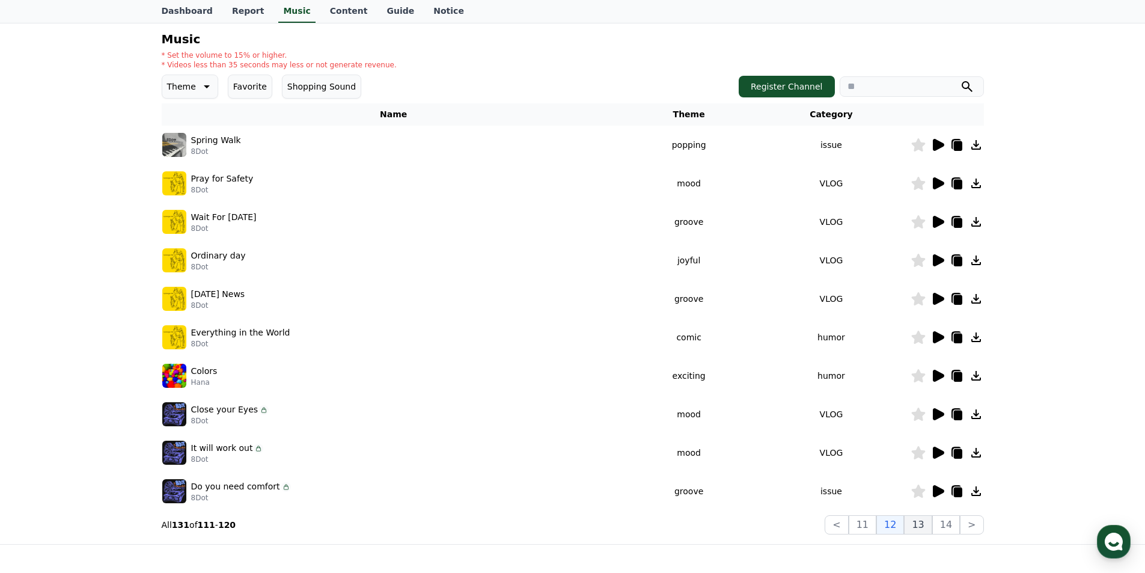
click at [960, 527] on button "13" at bounding box center [971, 524] width 23 height 19
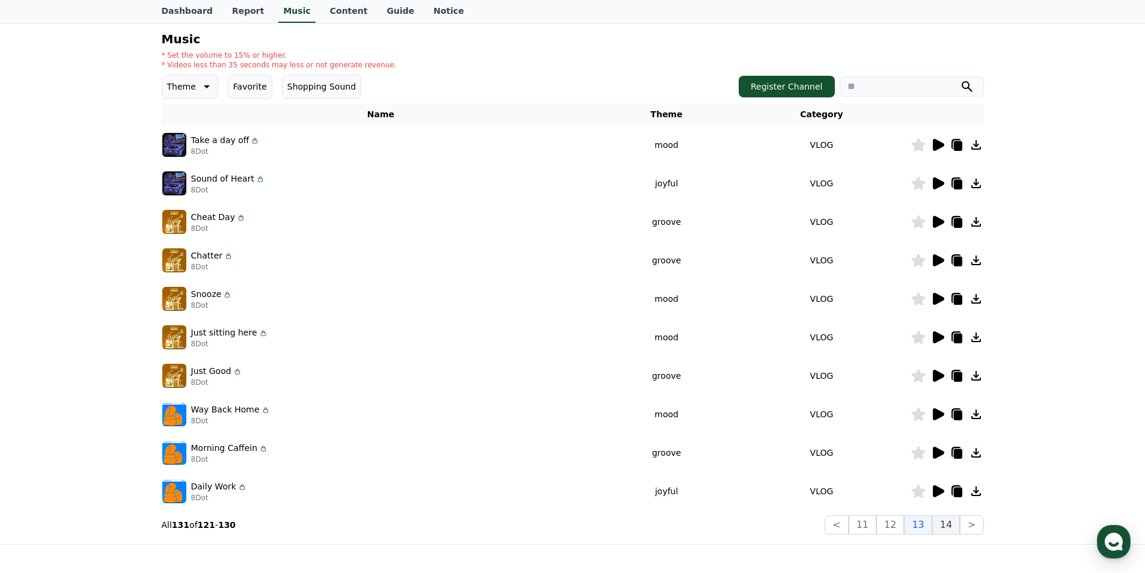
click at [946, 525] on button "14" at bounding box center [946, 524] width 28 height 19
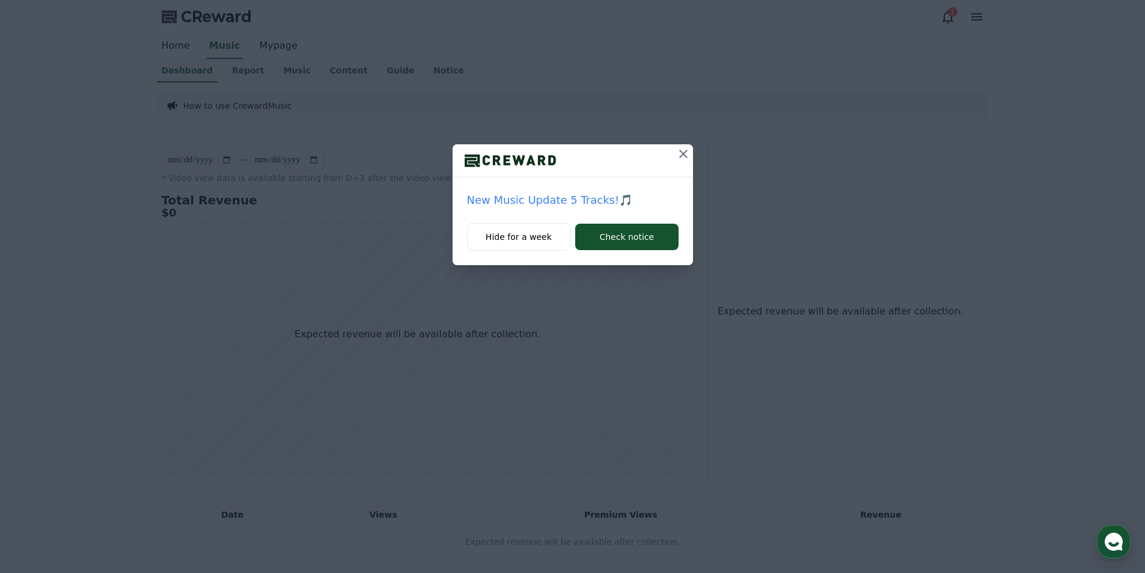
click at [682, 151] on icon at bounding box center [683, 154] width 14 height 14
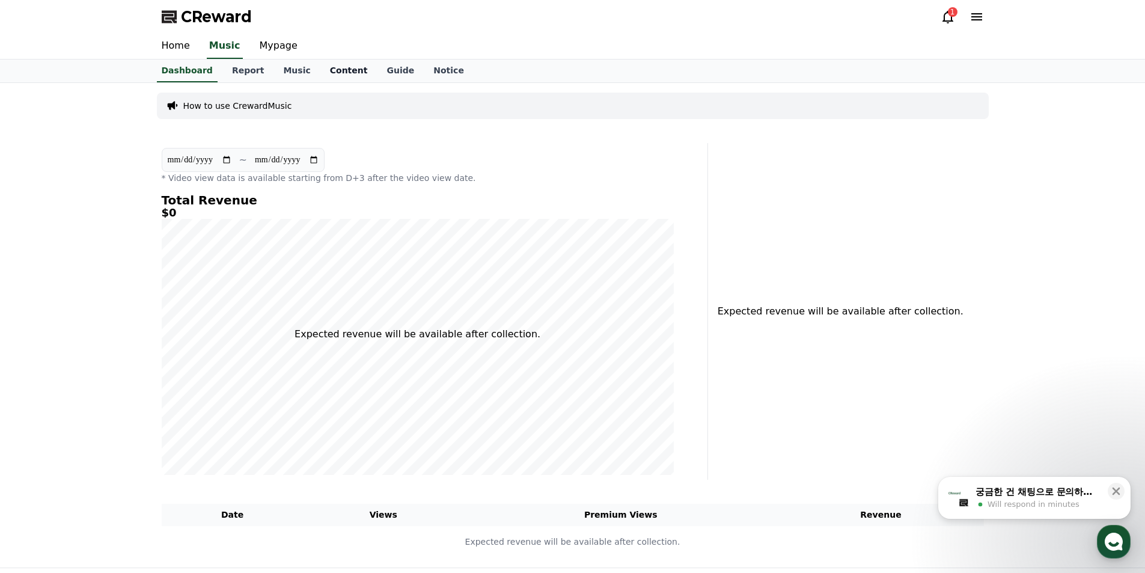
click at [320, 73] on link "Content" at bounding box center [348, 71] width 57 height 23
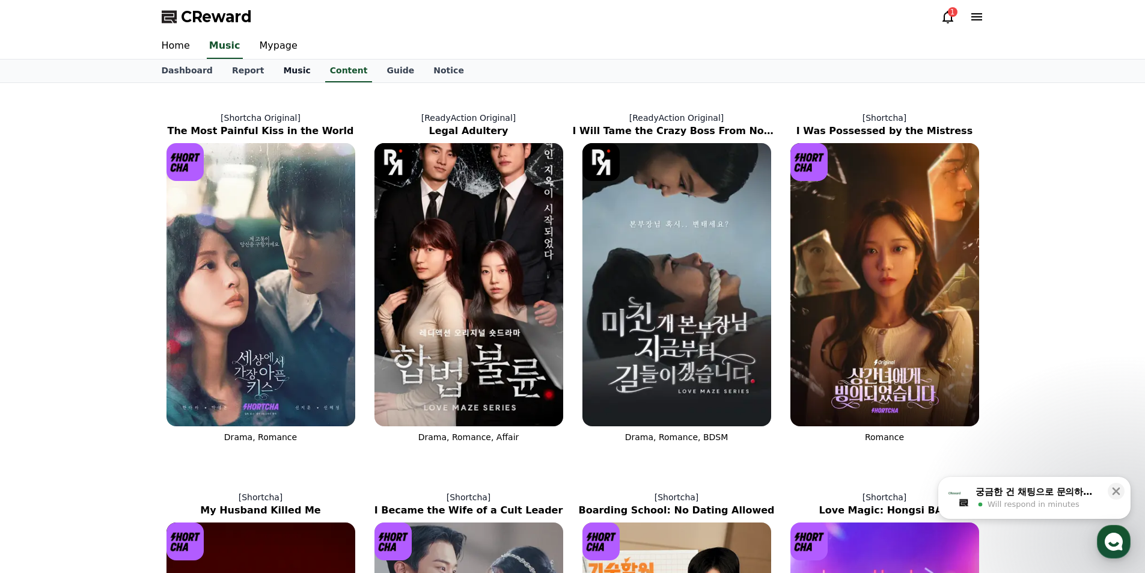
click at [277, 69] on link "Music" at bounding box center [297, 71] width 46 height 23
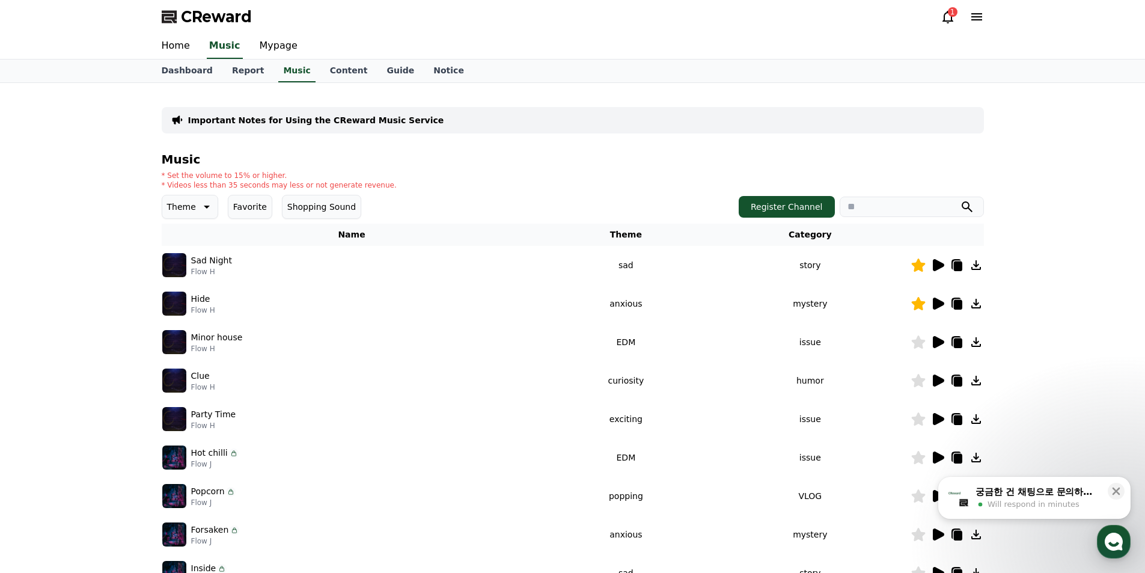
click at [206, 264] on p "Sad Night" at bounding box center [211, 260] width 41 height 13
click at [938, 261] on icon at bounding box center [938, 265] width 14 height 14
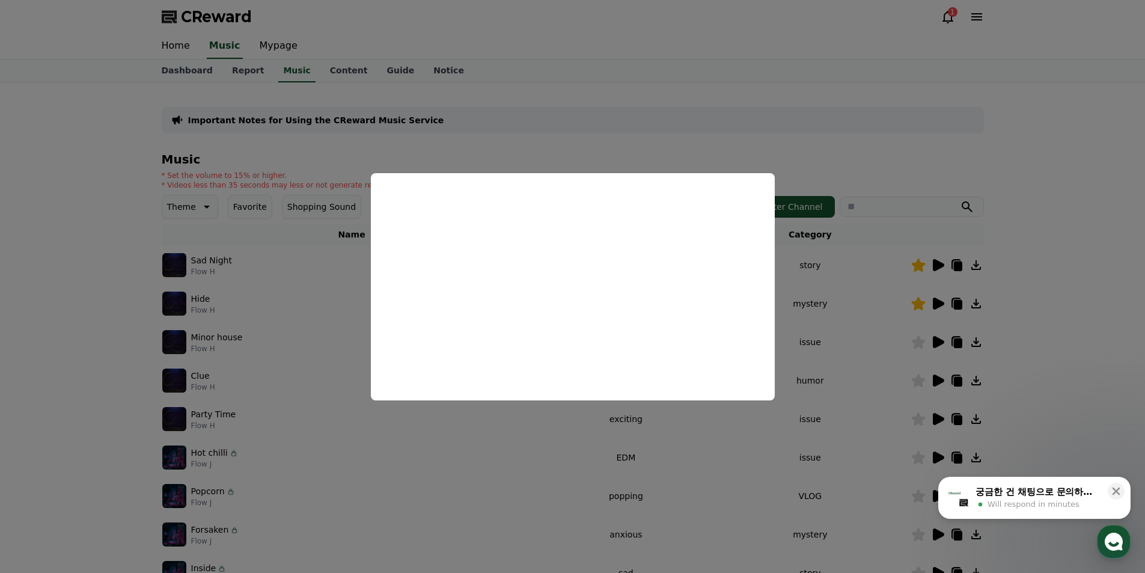
click at [680, 99] on button "close modal" at bounding box center [572, 286] width 1145 height 573
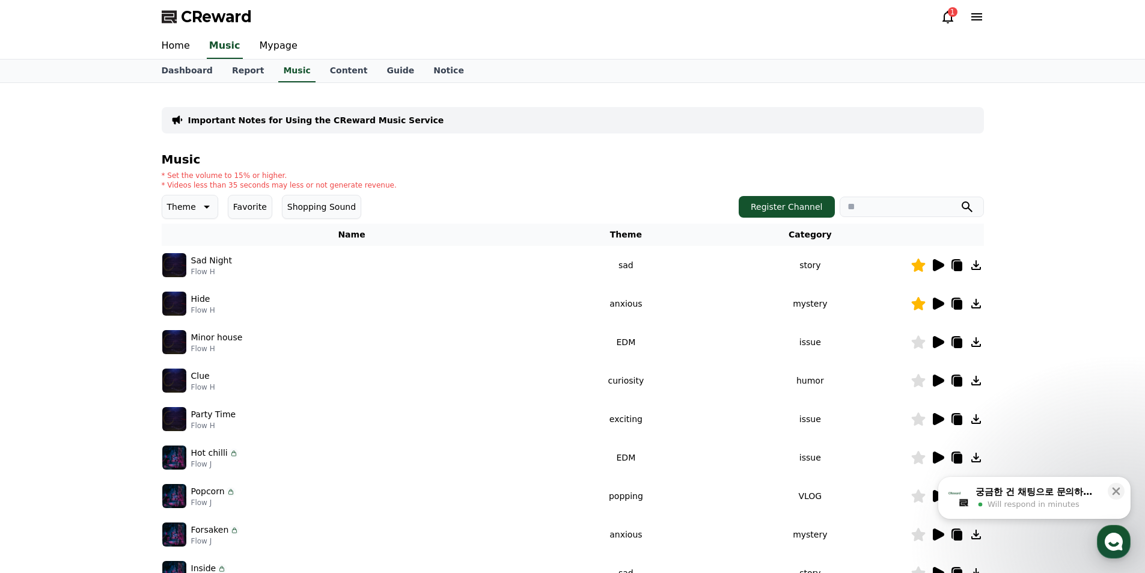
click at [976, 264] on icon at bounding box center [976, 265] width 10 height 10
click at [940, 263] on icon at bounding box center [938, 265] width 11 height 12
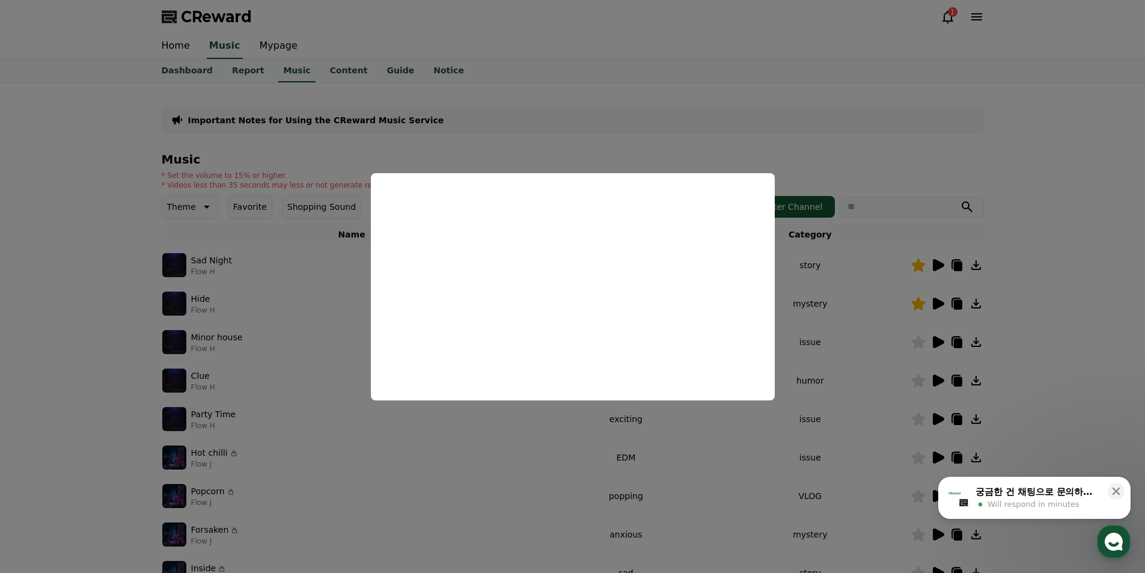
click at [972, 172] on button "close modal" at bounding box center [572, 286] width 1145 height 573
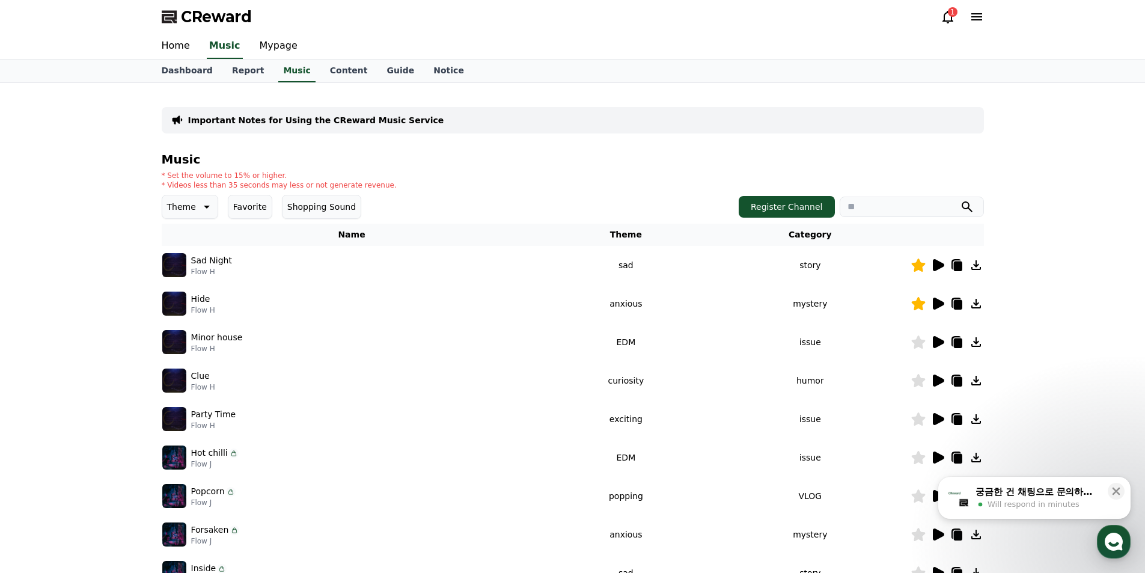
click at [234, 23] on span "CReward" at bounding box center [216, 16] width 71 height 19
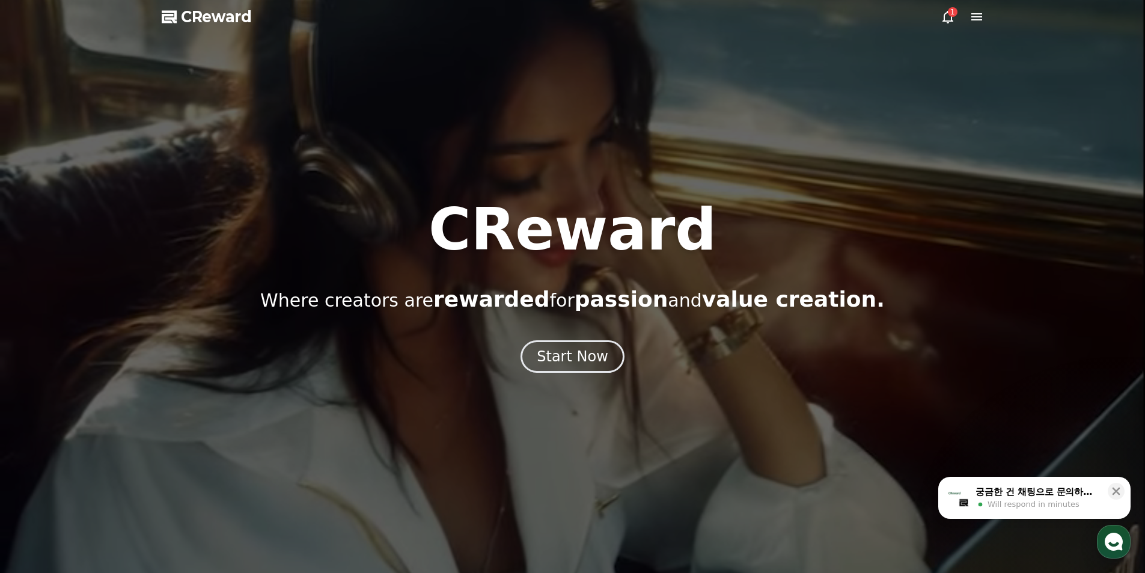
click at [944, 11] on icon at bounding box center [948, 17] width 14 height 14
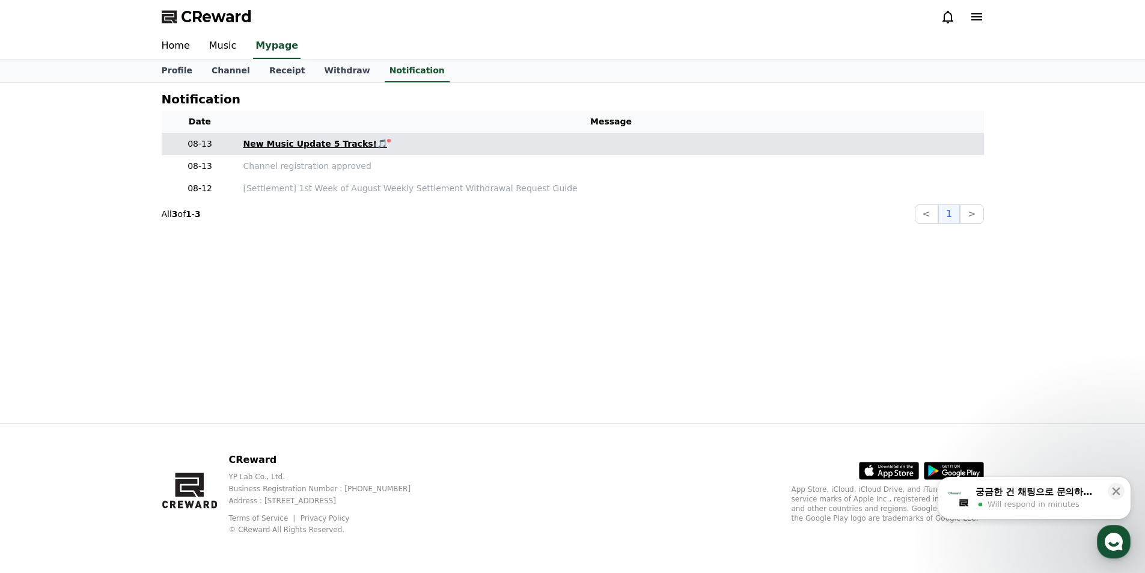
click at [316, 145] on div "New Music Update 5 Tracks!🎵" at bounding box center [315, 144] width 144 height 13
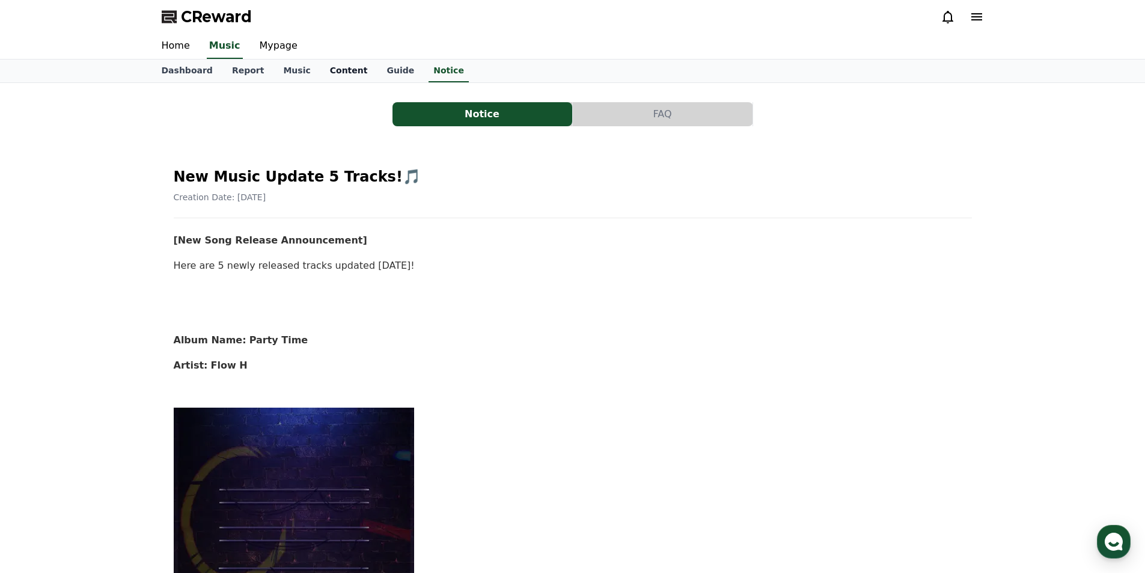
click at [329, 69] on link "Content" at bounding box center [348, 71] width 57 height 23
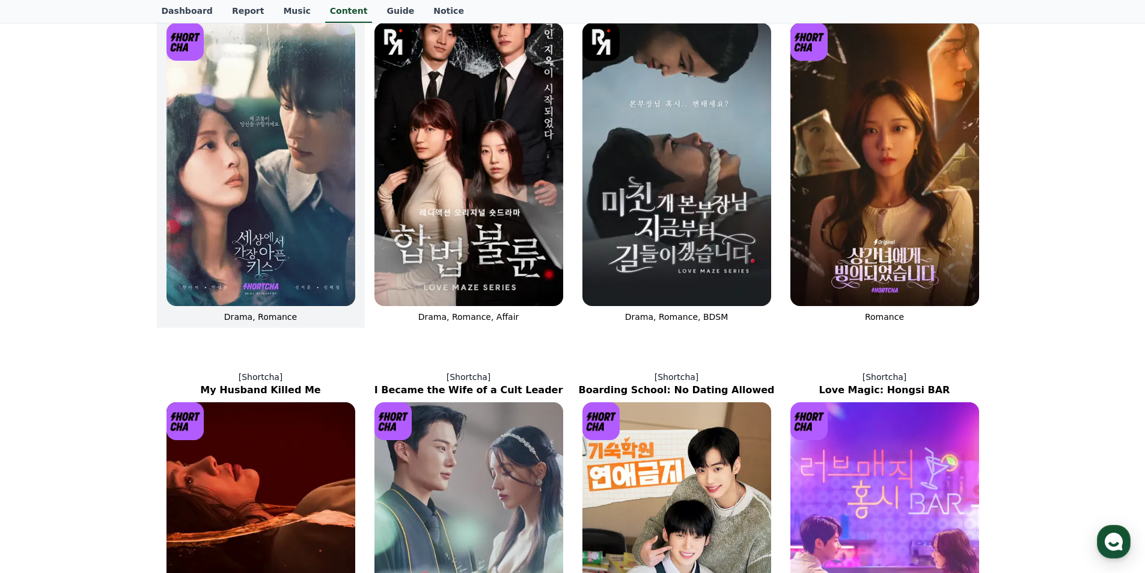
scroll to position [60, 0]
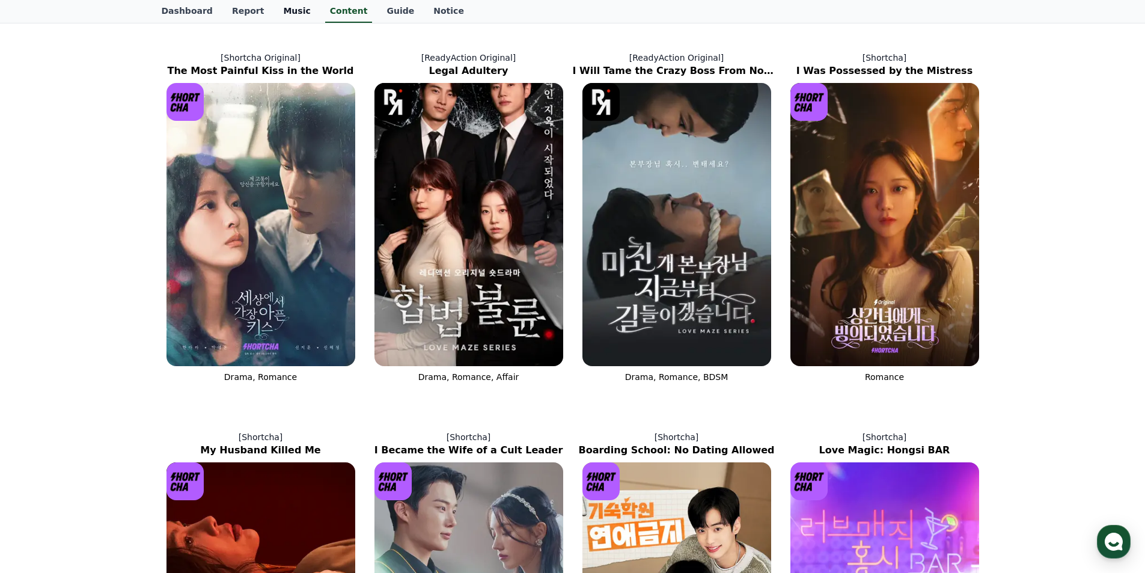
click at [279, 5] on link "Music" at bounding box center [297, 11] width 46 height 23
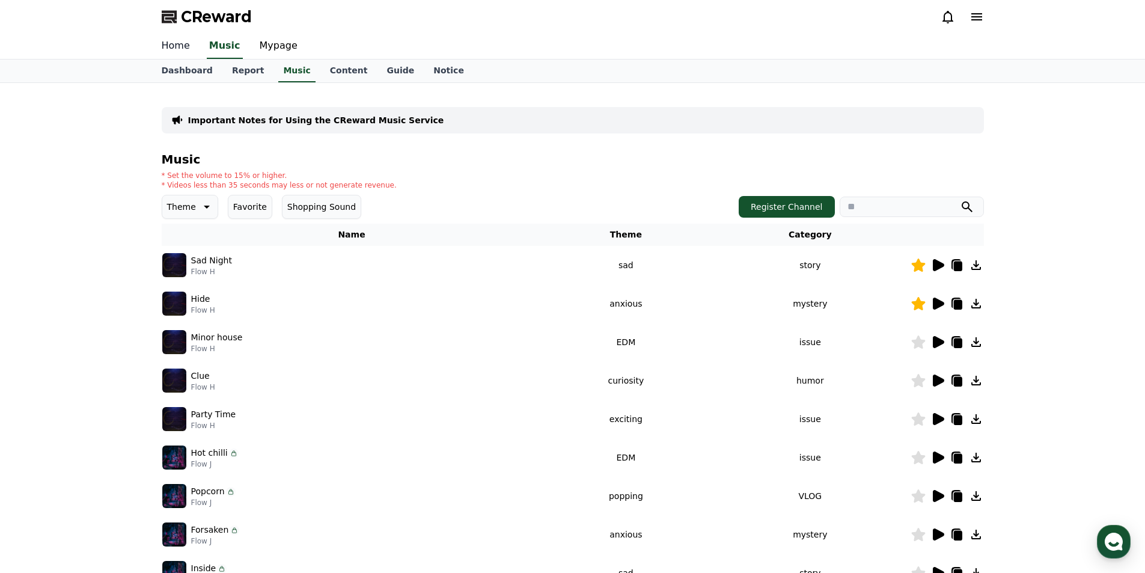
click at [182, 47] on link "Home" at bounding box center [175, 46] width 47 height 25
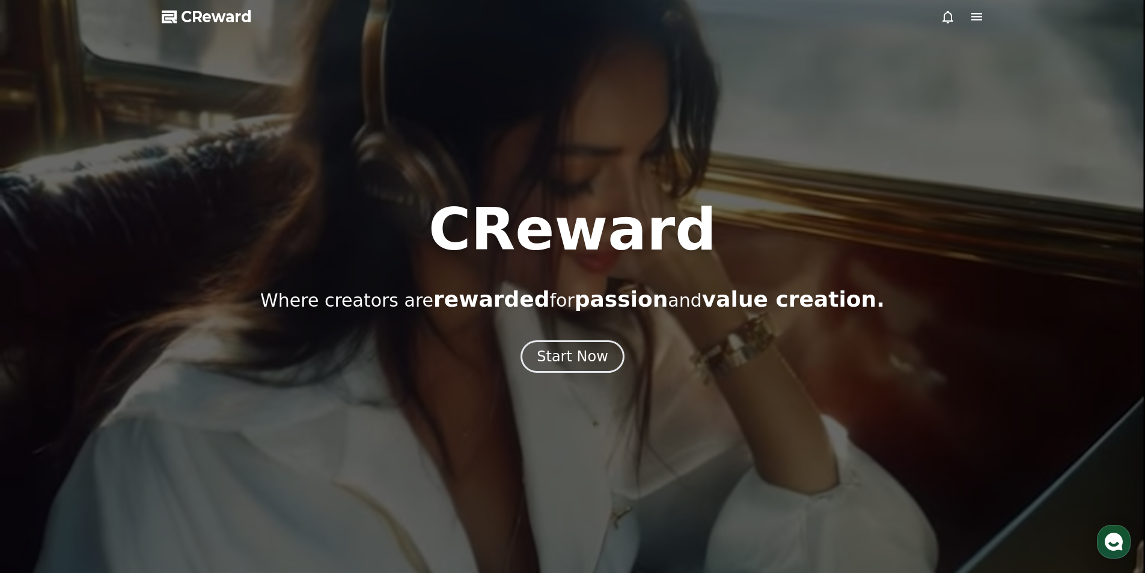
click at [977, 13] on icon at bounding box center [977, 17] width 14 height 14
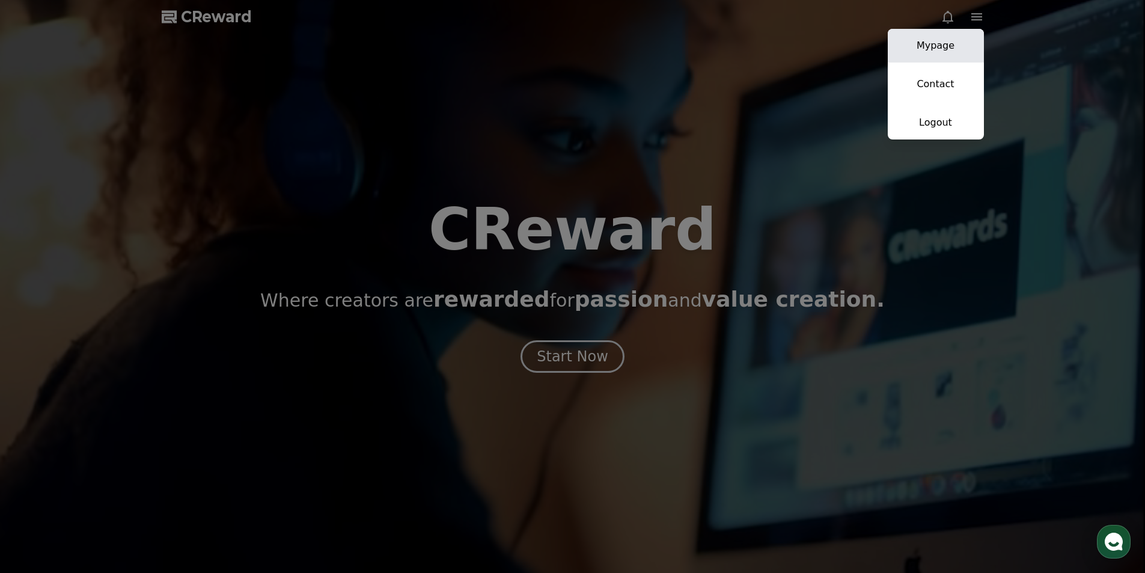
click at [941, 52] on link "Mypage" at bounding box center [936, 46] width 96 height 34
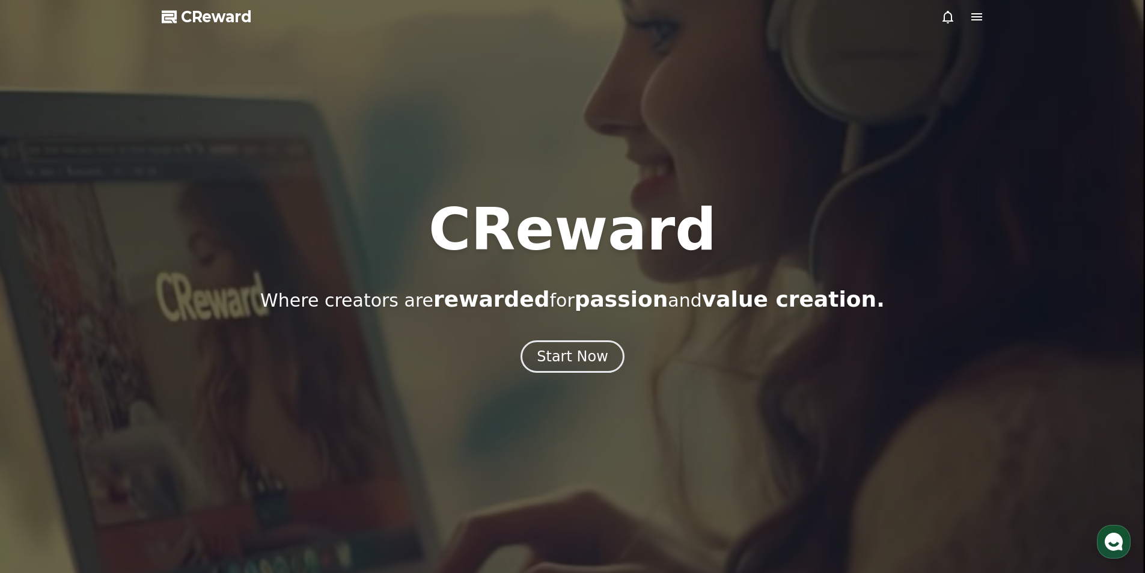
select select "**********"
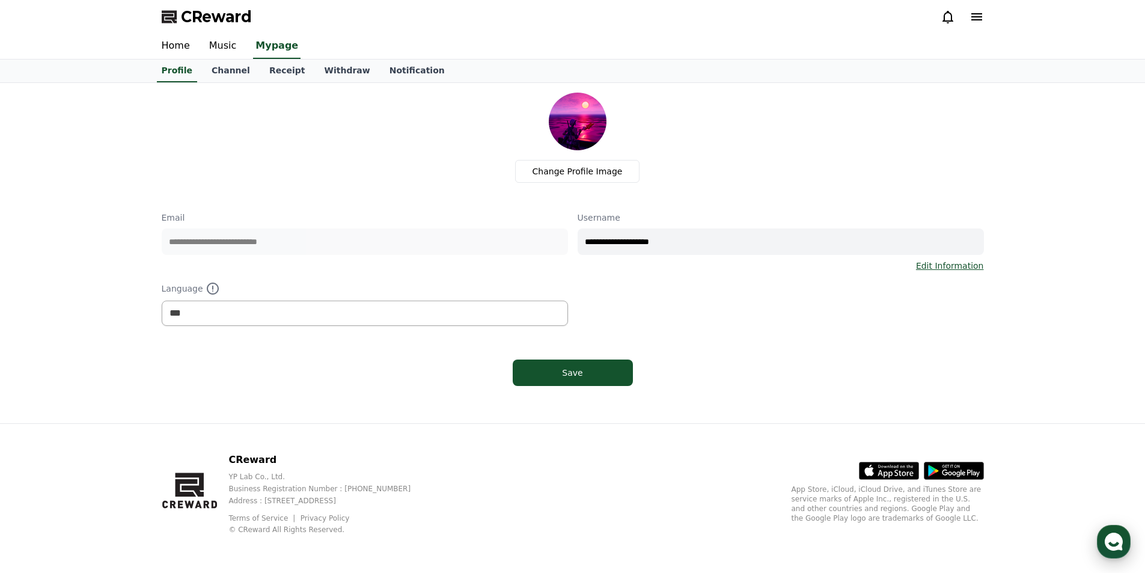
click at [1121, 539] on use "button" at bounding box center [1114, 542] width 18 height 18
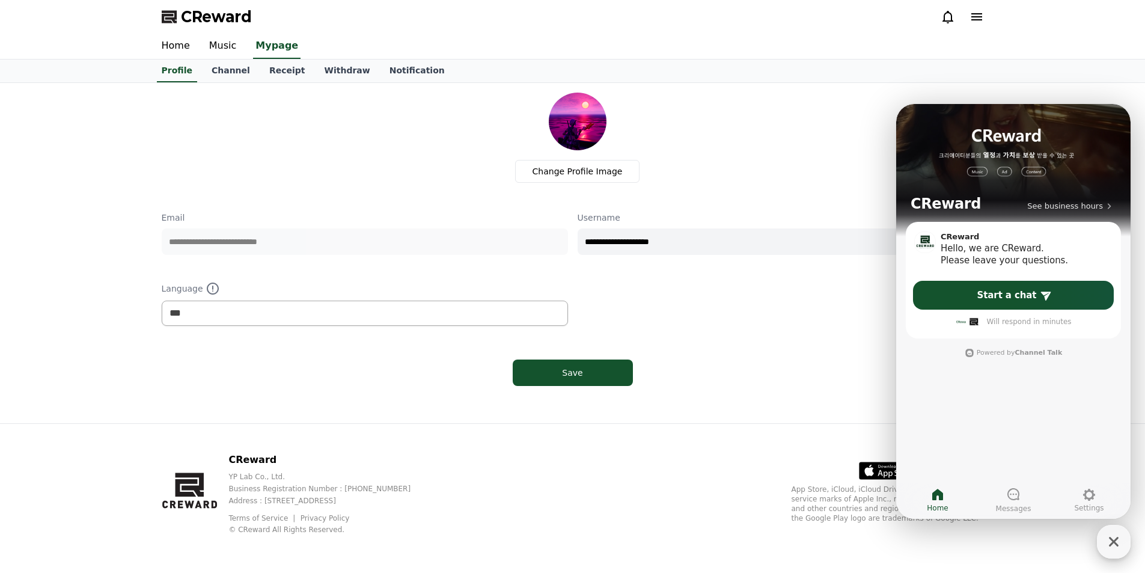
click at [1122, 538] on icon "button" at bounding box center [1114, 542] width 22 height 22
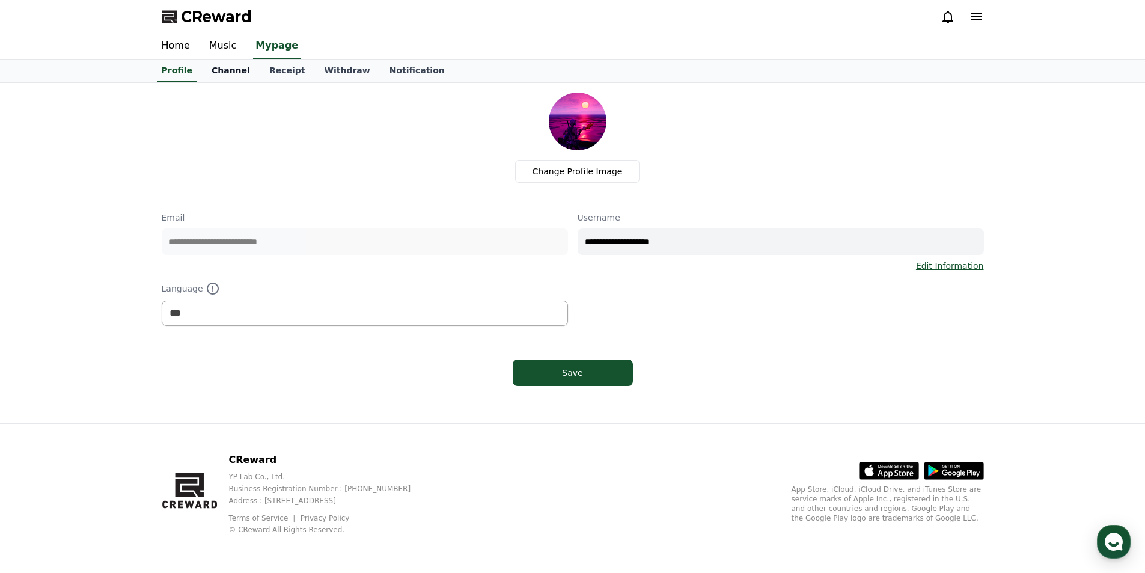
click at [220, 68] on link "Channel" at bounding box center [231, 71] width 58 height 23
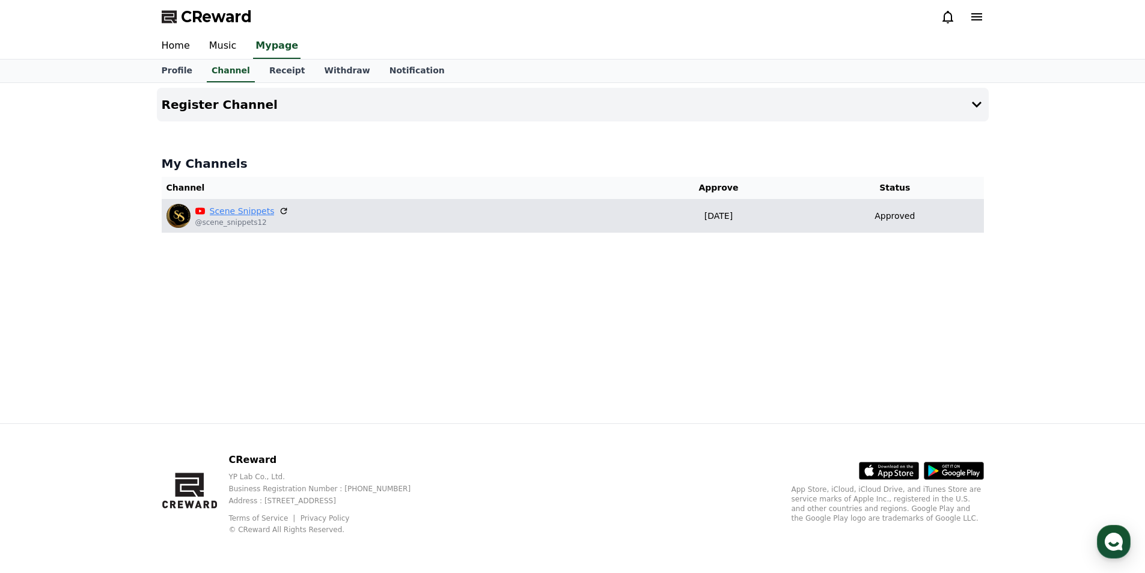
click at [245, 215] on link "Scene Snippets" at bounding box center [242, 211] width 65 height 13
click at [279, 210] on icon at bounding box center [284, 211] width 11 height 11
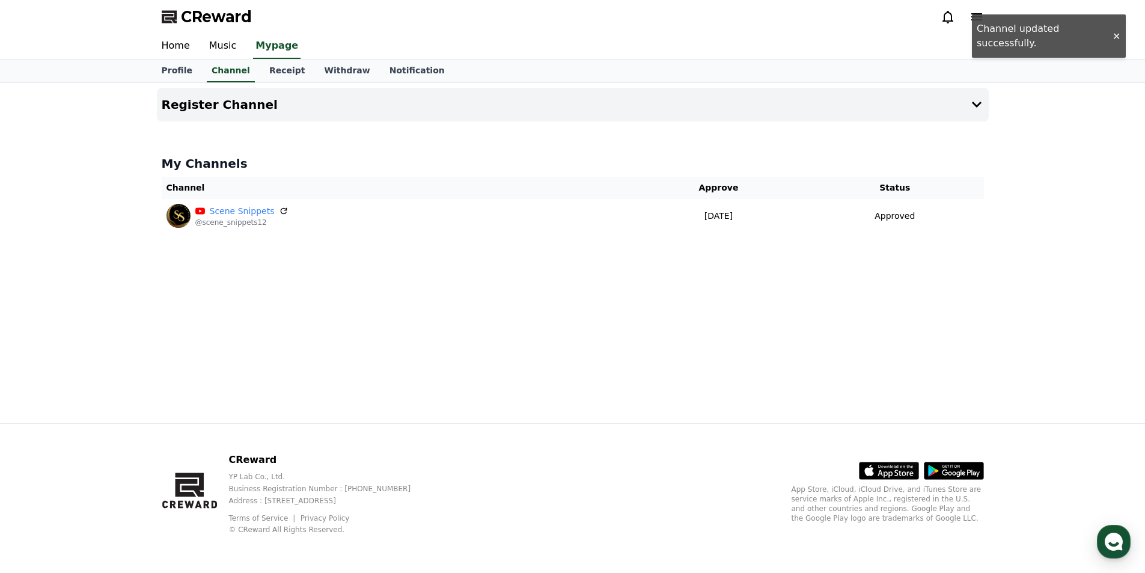
click at [1114, 30] on div "CReward" at bounding box center [572, 17] width 1145 height 34
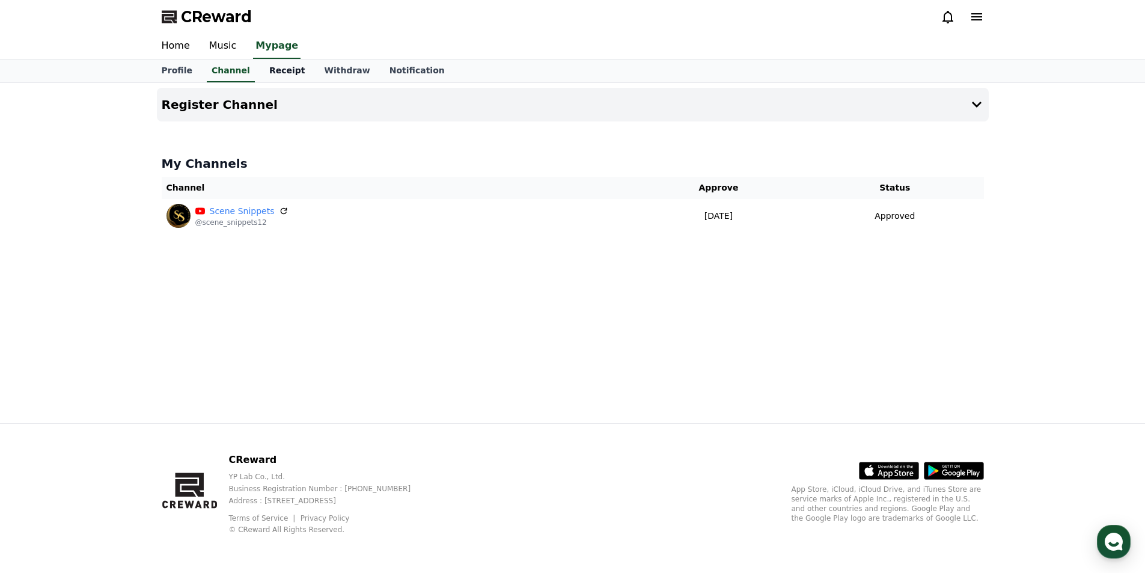
click at [281, 70] on link "Receipt" at bounding box center [287, 71] width 55 height 23
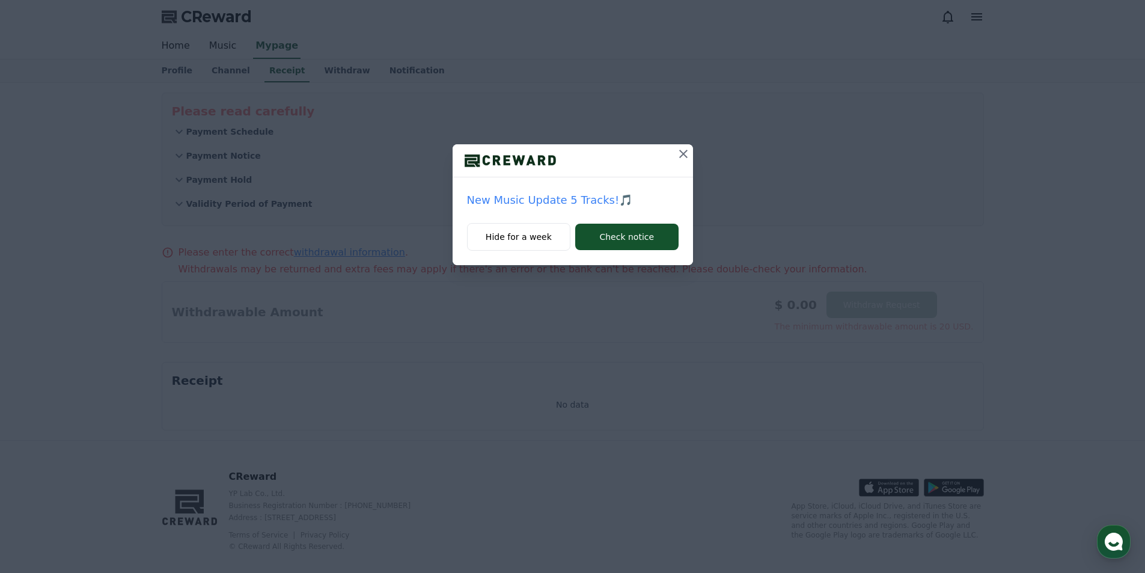
click at [688, 154] on icon at bounding box center [683, 154] width 14 height 14
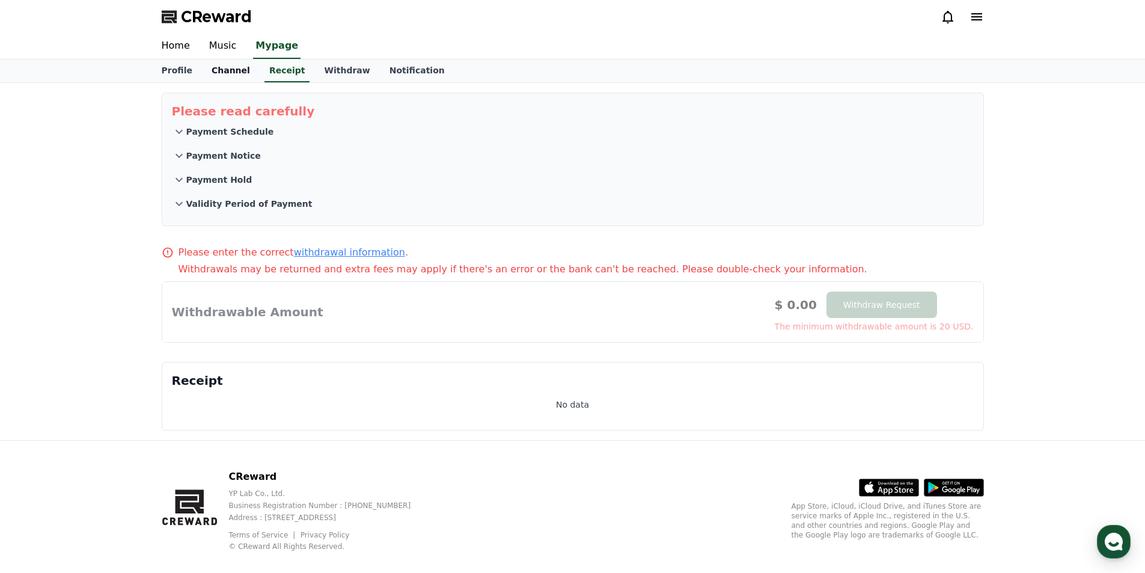
click at [226, 73] on link "Channel" at bounding box center [231, 71] width 58 height 23
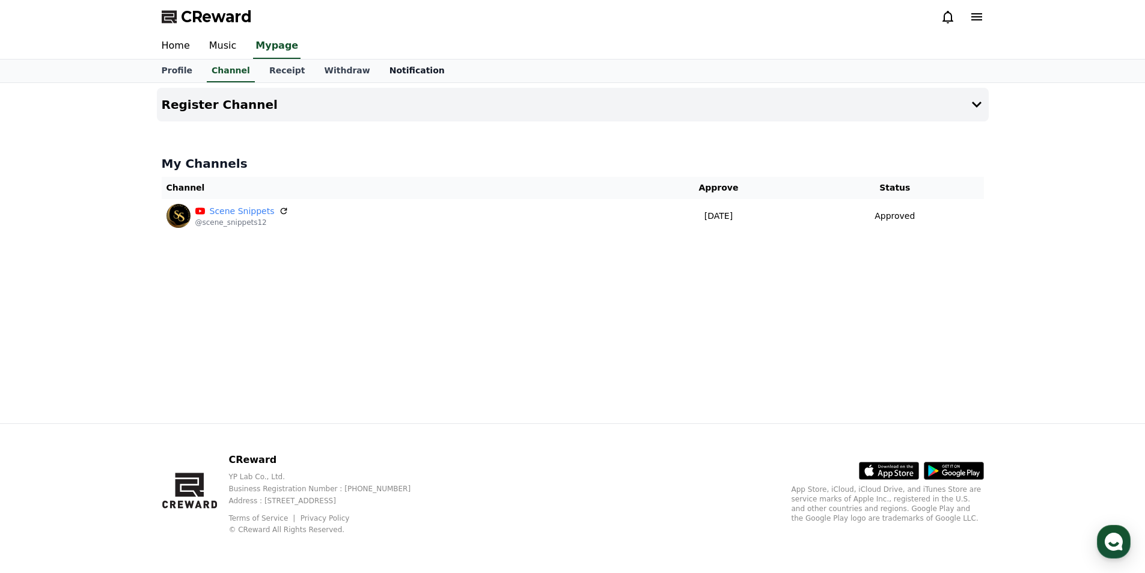
click at [390, 69] on link "Notification" at bounding box center [417, 71] width 75 height 23
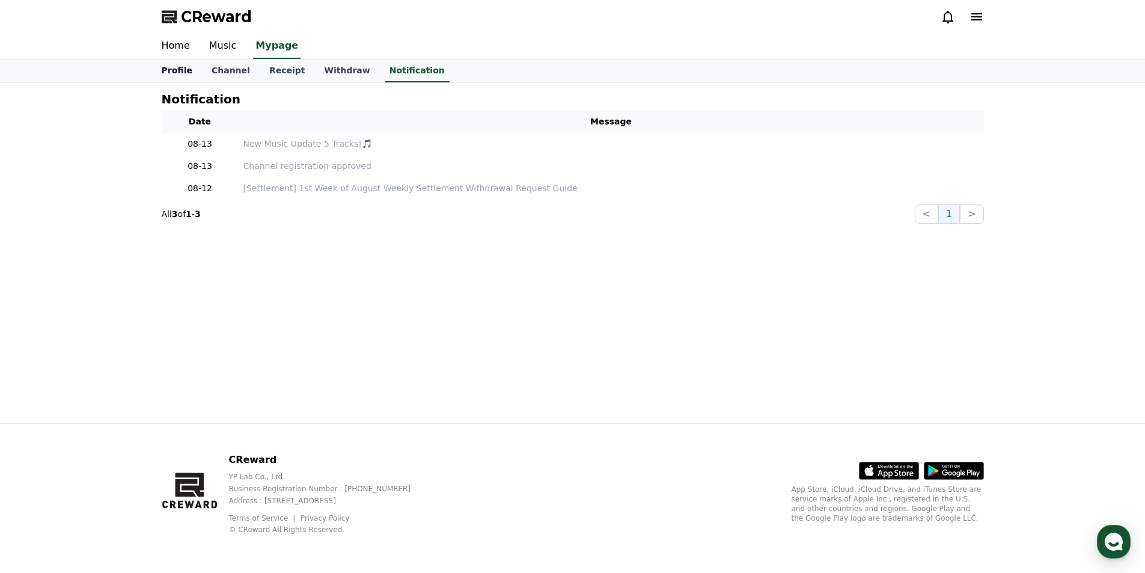
click at [174, 66] on link "Profile" at bounding box center [177, 71] width 50 height 23
select select "**********"
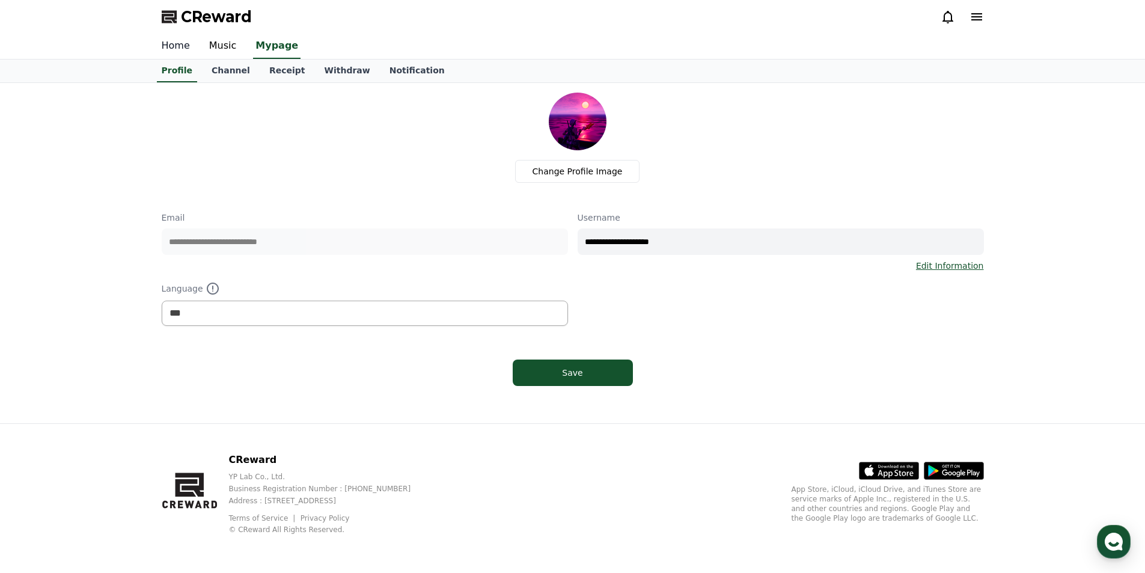
click at [186, 44] on link "Home" at bounding box center [175, 46] width 47 height 25
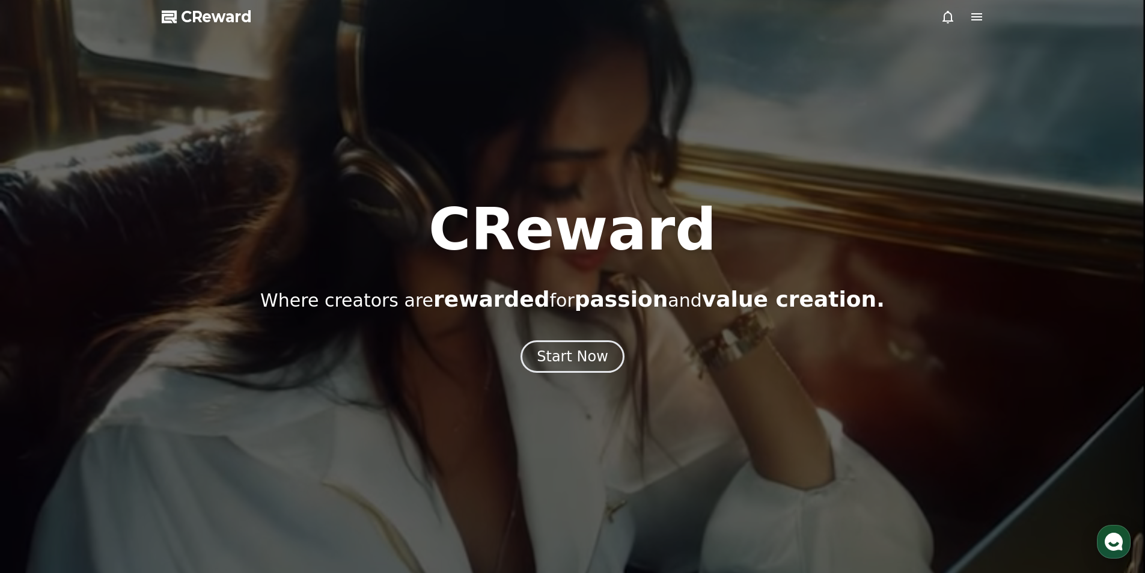
click at [977, 17] on icon at bounding box center [976, 16] width 11 height 7
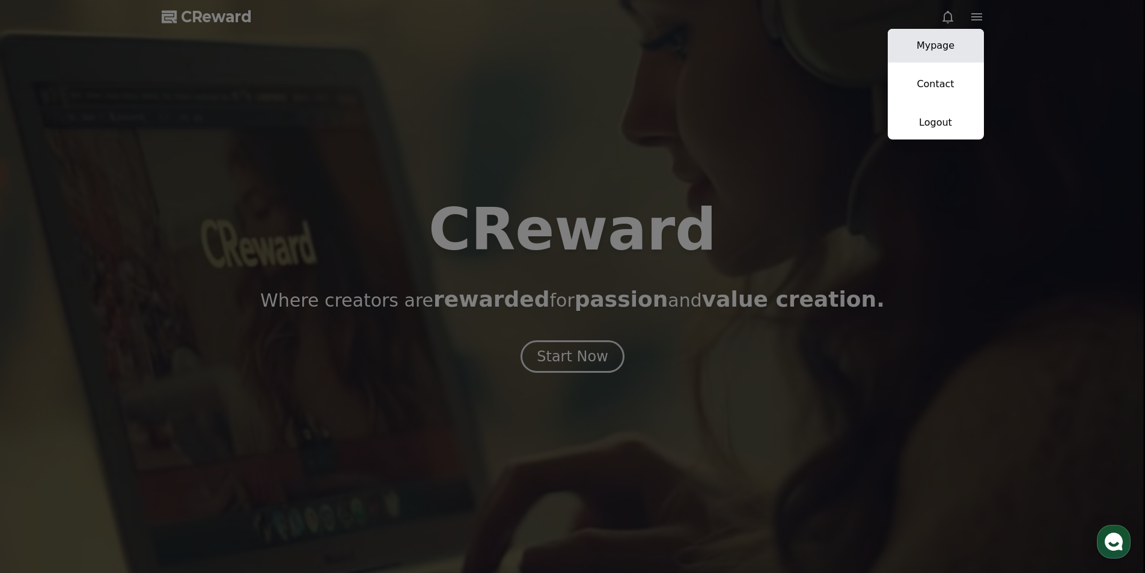
click at [946, 46] on link "Mypage" at bounding box center [936, 46] width 96 height 34
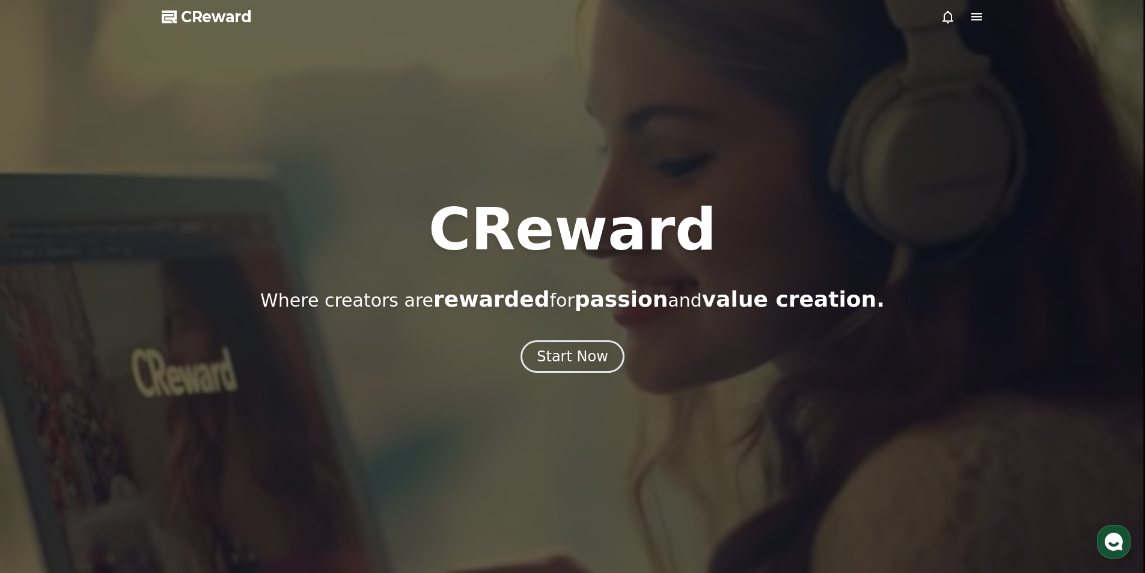
select select "**********"
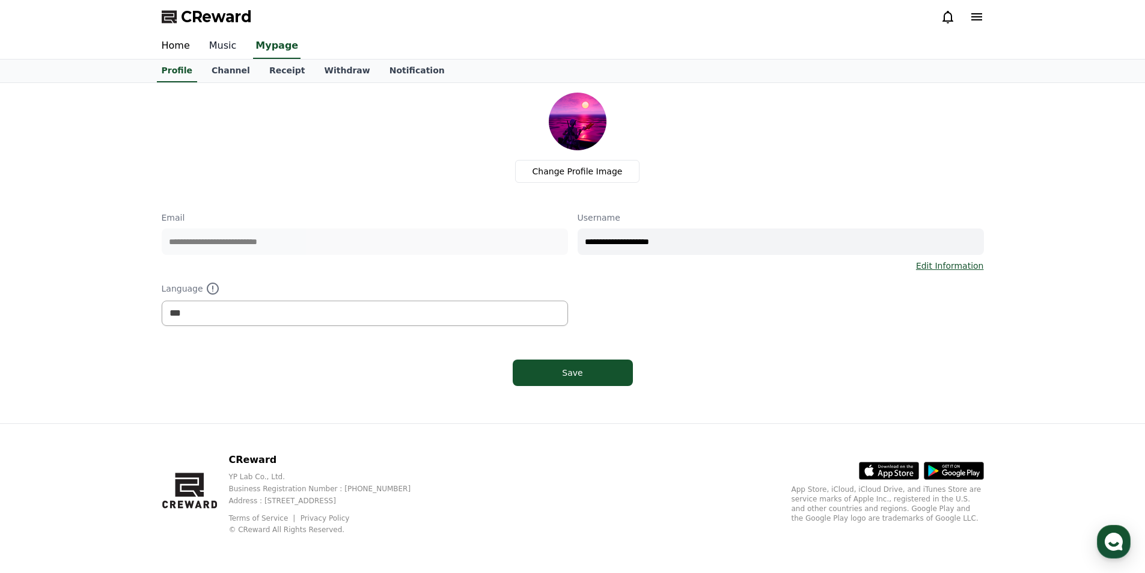
click at [217, 47] on link "Music" at bounding box center [223, 46] width 47 height 25
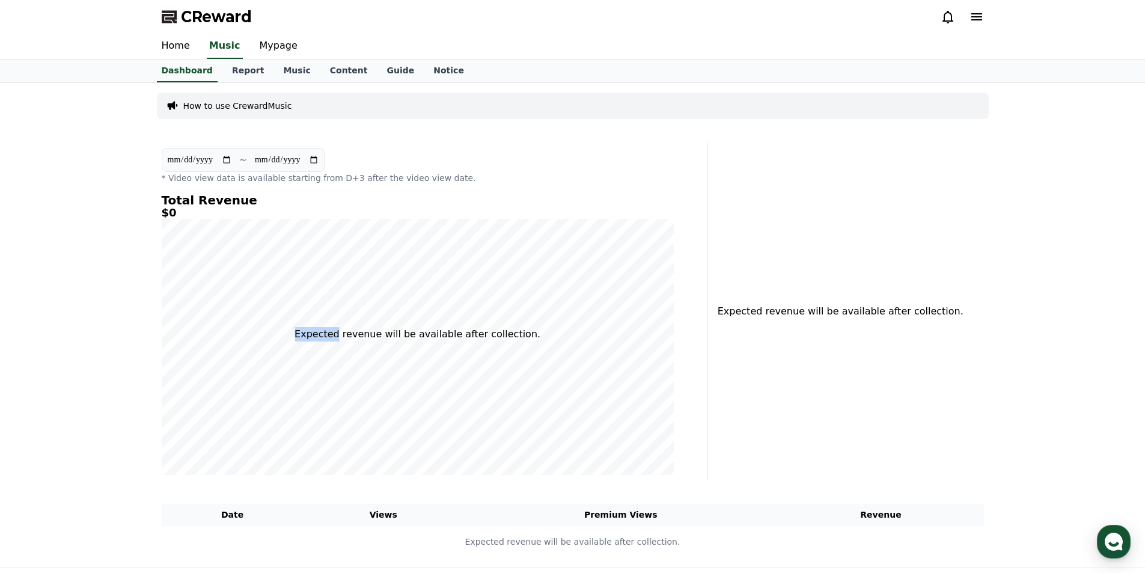
click at [535, 334] on div "Total Revenue $0 Expected revenue will be available after collection." at bounding box center [418, 334] width 512 height 281
click at [754, 310] on p "Expected revenue will be available after collection." at bounding box center [837, 311] width 239 height 14
click at [198, 201] on h4 "Total Revenue" at bounding box center [418, 200] width 512 height 13
drag, startPoint x: 320, startPoint y: 179, endPoint x: 331, endPoint y: 180, distance: 10.3
click at [331, 180] on p "* Video view data is available starting from D+3 after the video view date." at bounding box center [418, 178] width 512 height 12
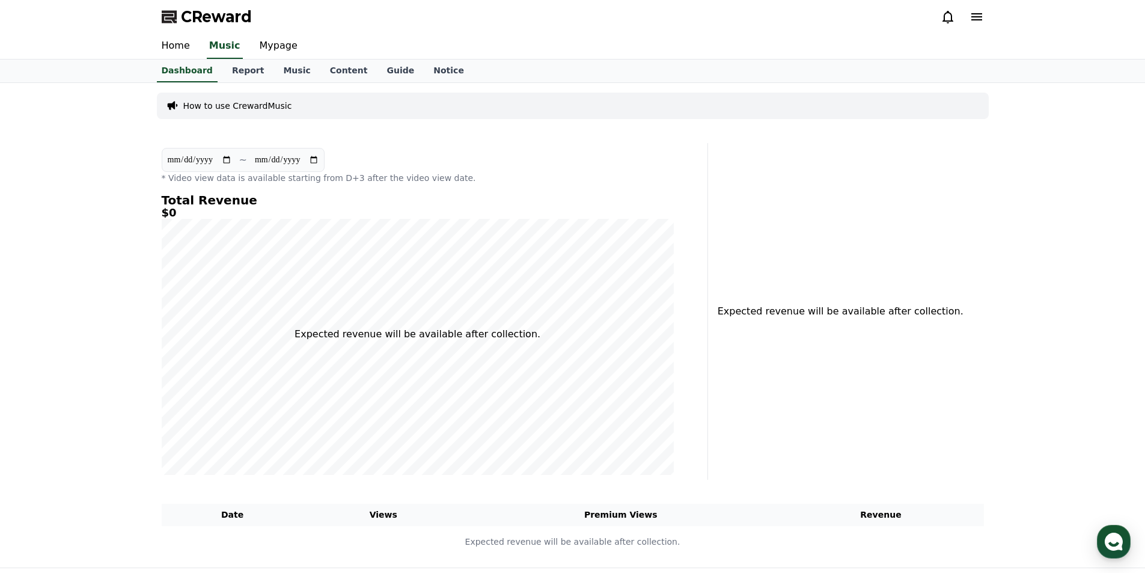
click at [339, 182] on p "* Video view data is available starting from D+3 after the video view date." at bounding box center [418, 178] width 512 height 12
click at [215, 102] on p "How to use CrewardMusic" at bounding box center [237, 106] width 109 height 12
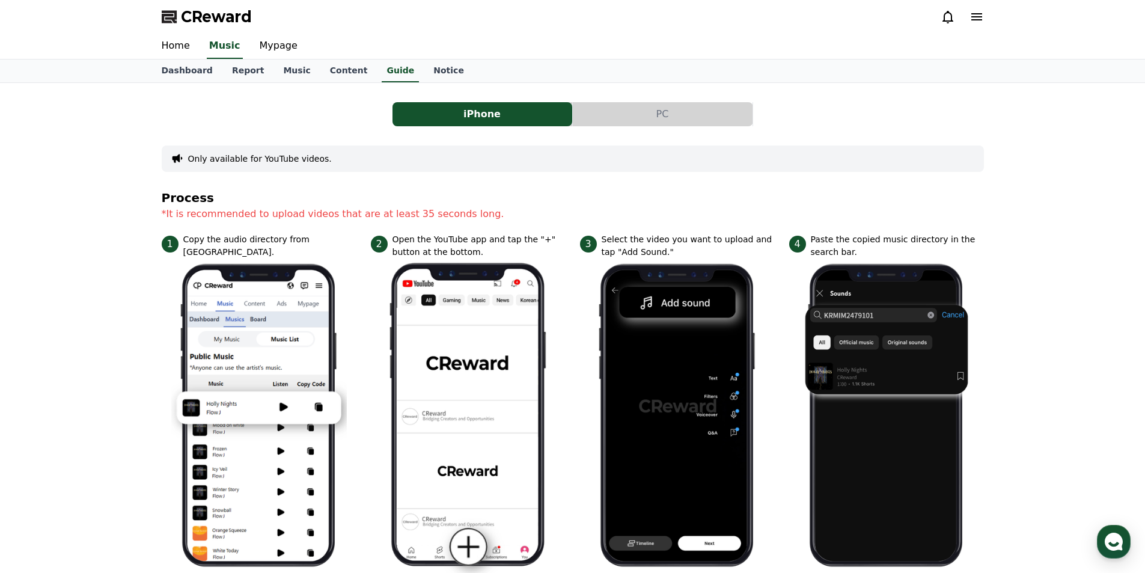
click at [629, 120] on button "PC" at bounding box center [663, 114] width 180 height 24
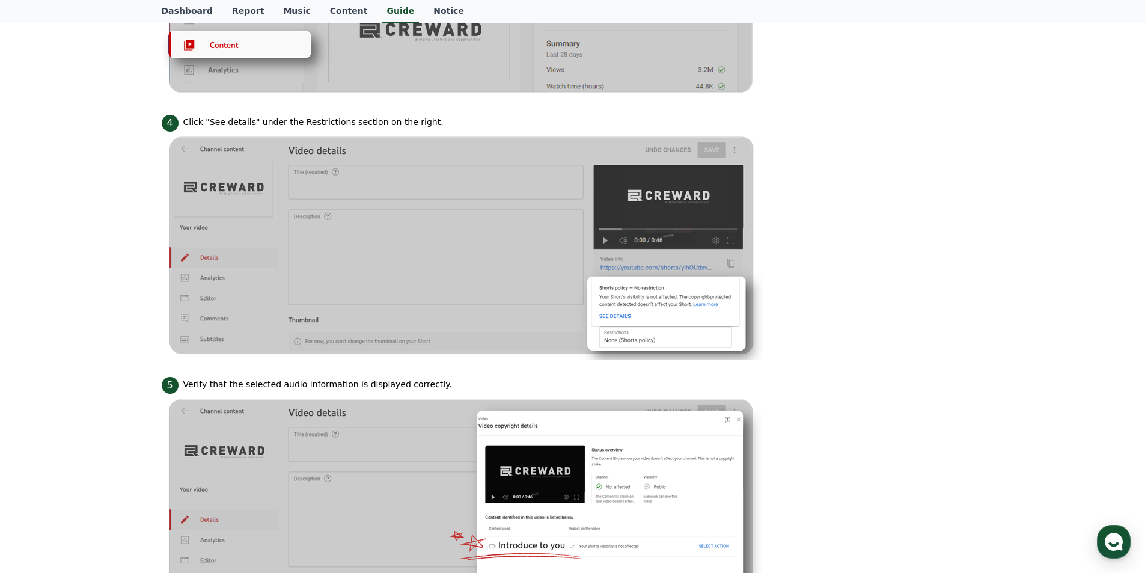
scroll to position [1022, 0]
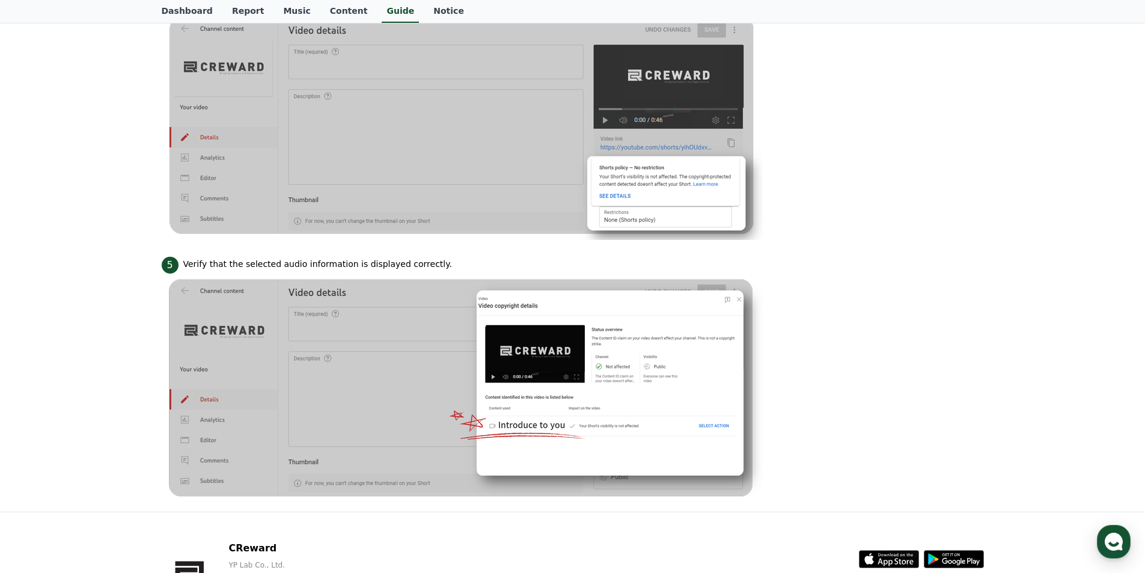
click at [616, 420] on img at bounding box center [462, 388] width 601 height 228
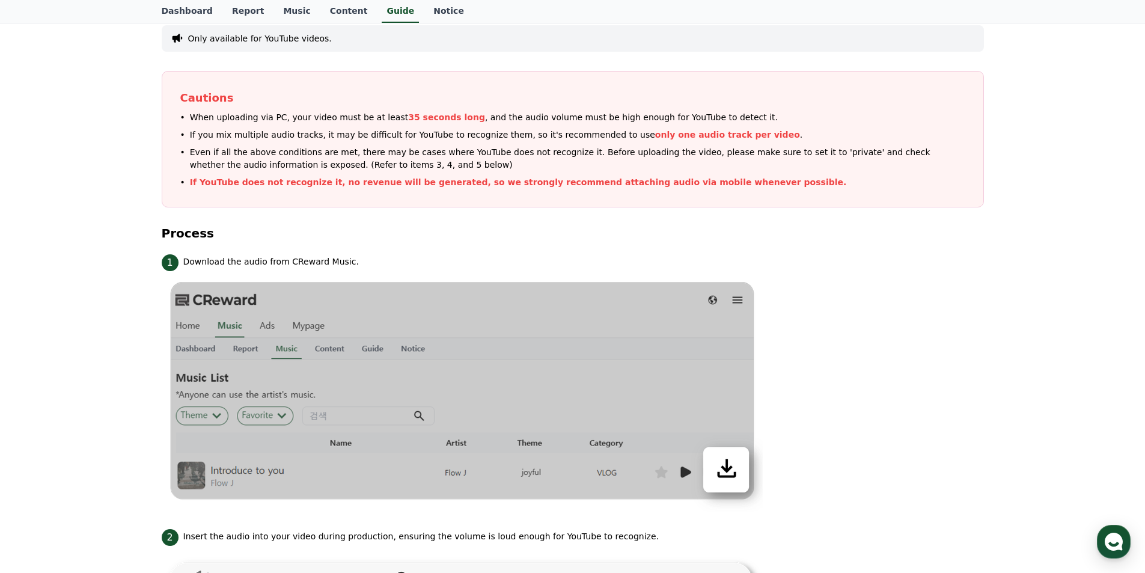
scroll to position [0, 0]
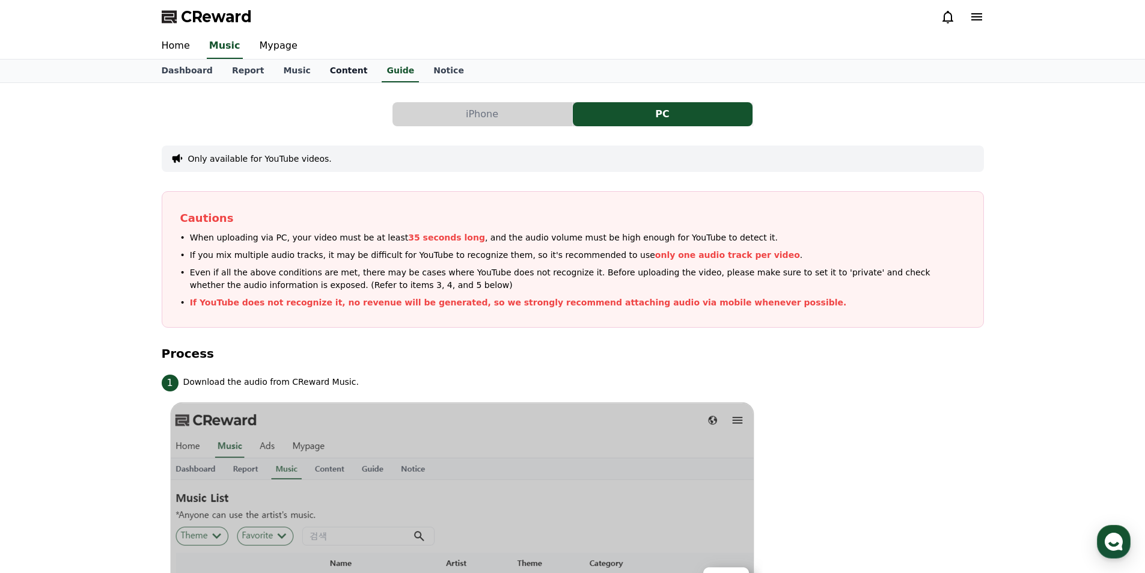
click at [332, 72] on link "Content" at bounding box center [348, 71] width 57 height 23
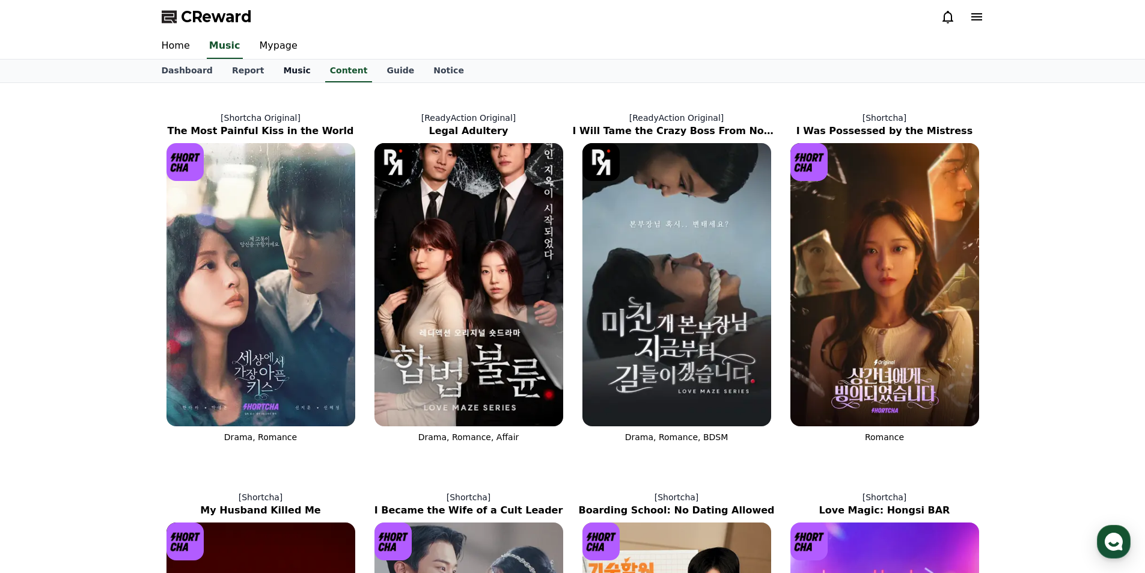
click at [287, 72] on link "Music" at bounding box center [297, 71] width 46 height 23
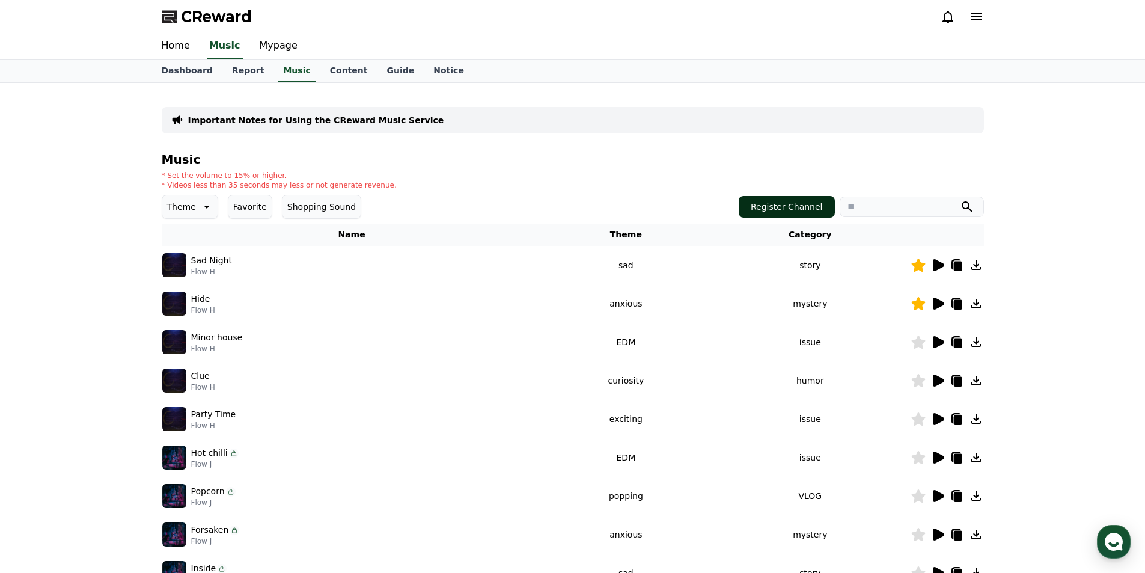
click at [813, 207] on button "Register Channel" at bounding box center [787, 207] width 96 height 22
